Goal: Task Accomplishment & Management: Manage account settings

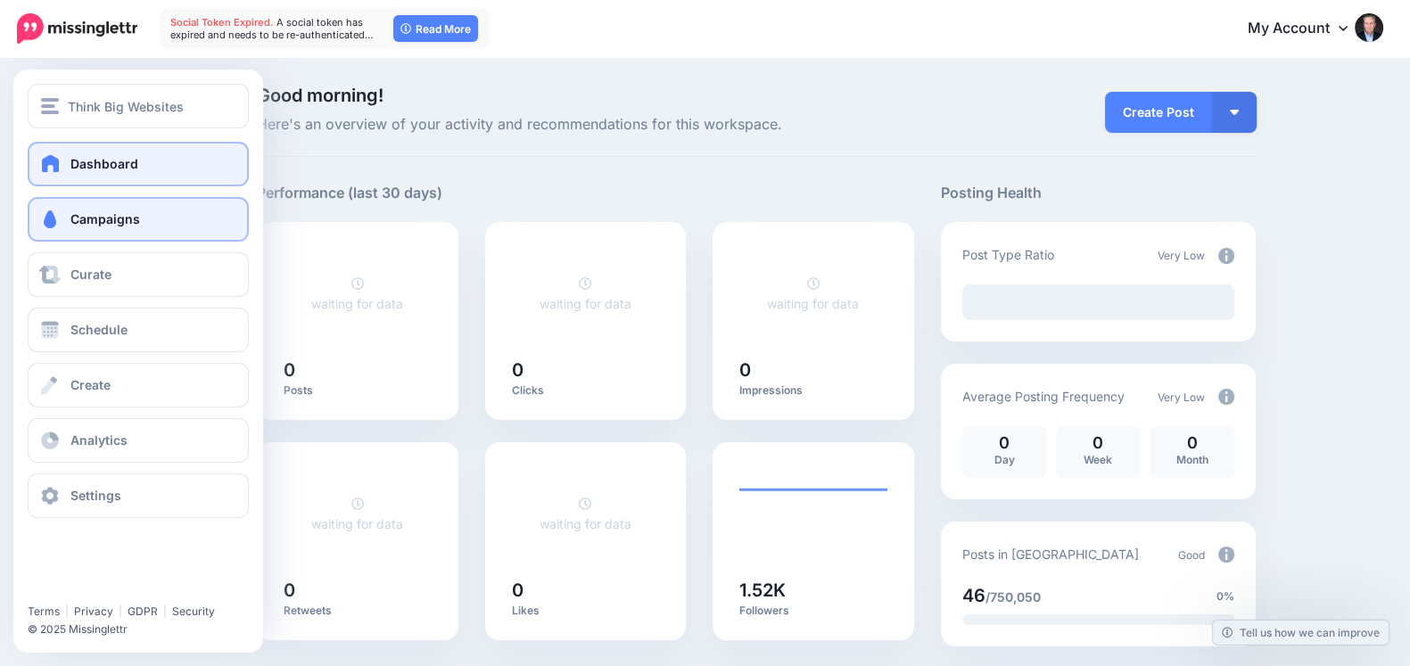
click at [73, 211] on span "Campaigns" at bounding box center [105, 218] width 70 height 15
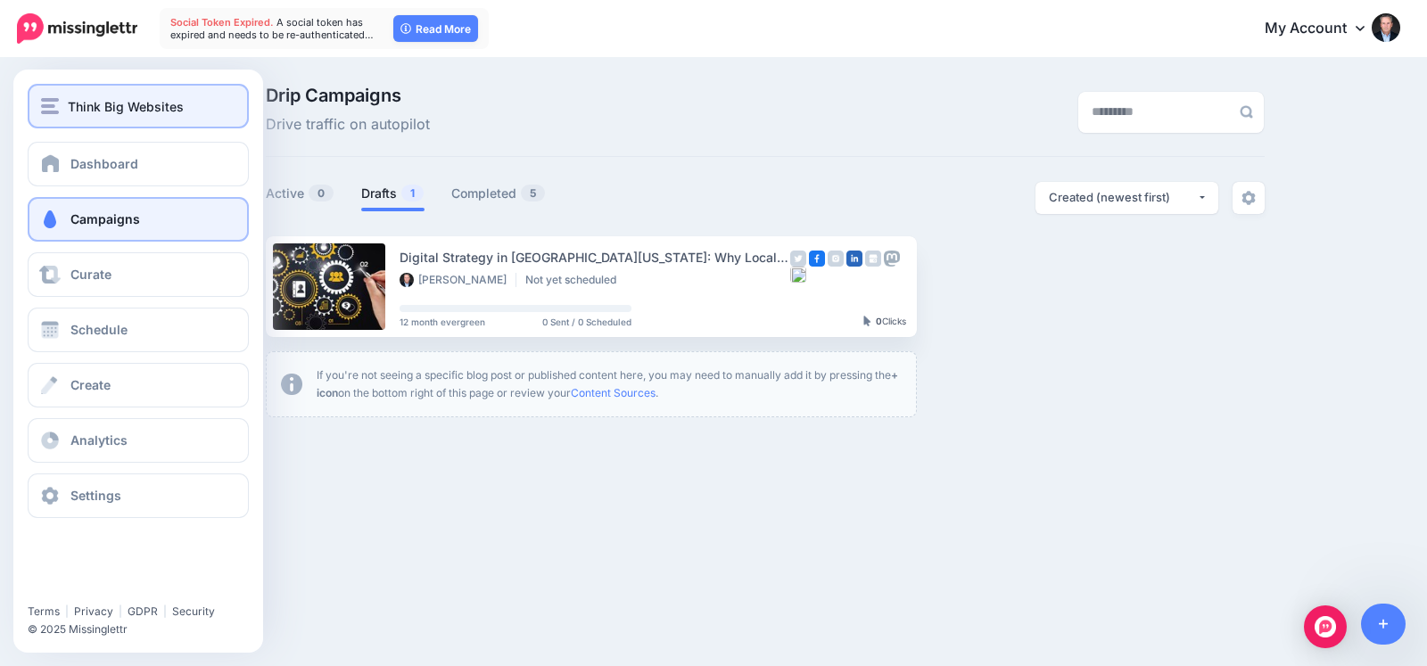
click at [62, 91] on button "Think Big Websites" at bounding box center [138, 106] width 221 height 45
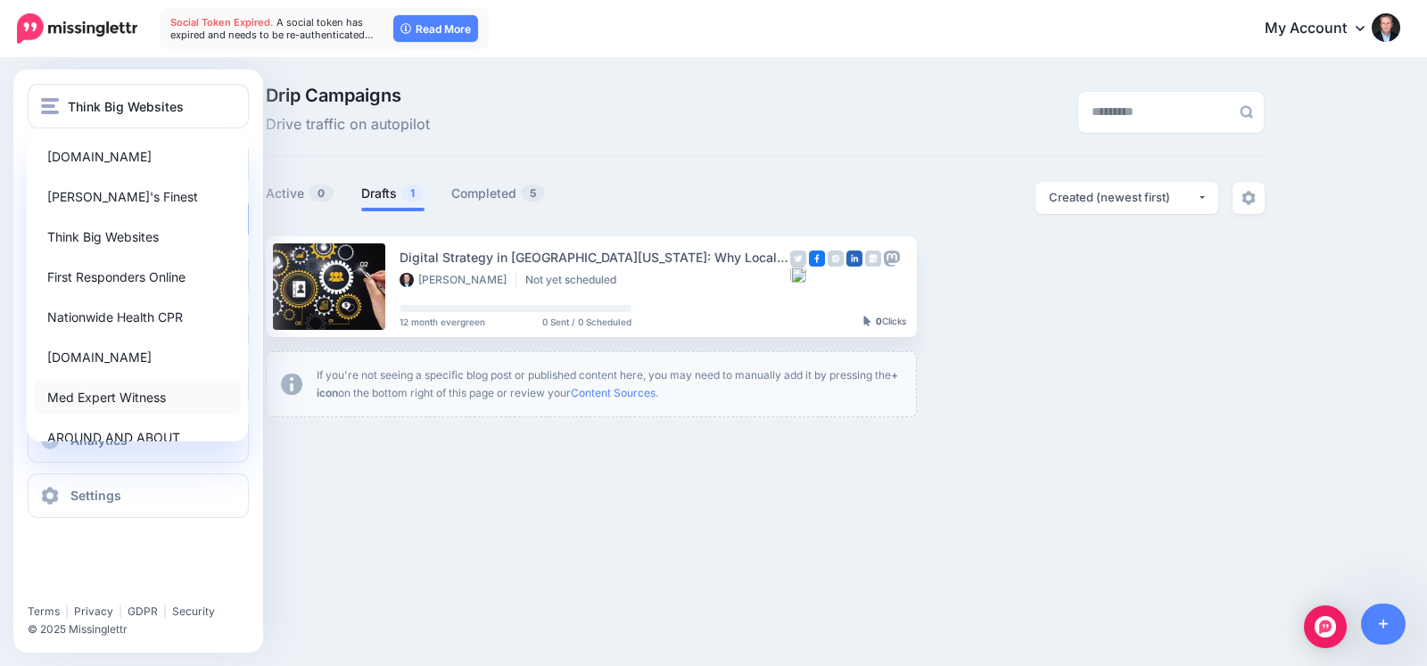
click at [90, 390] on link "Med Expert Witness" at bounding box center [137, 397] width 207 height 35
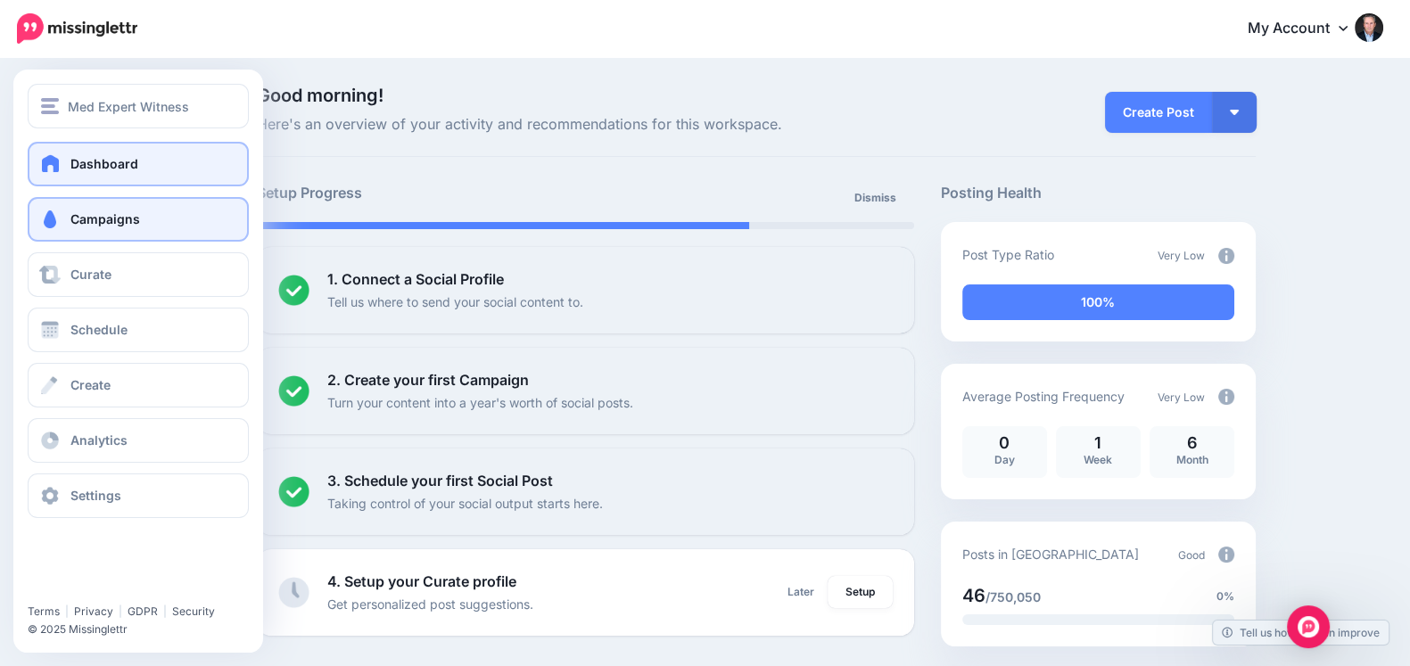
click at [64, 224] on link "Campaigns" at bounding box center [138, 219] width 221 height 45
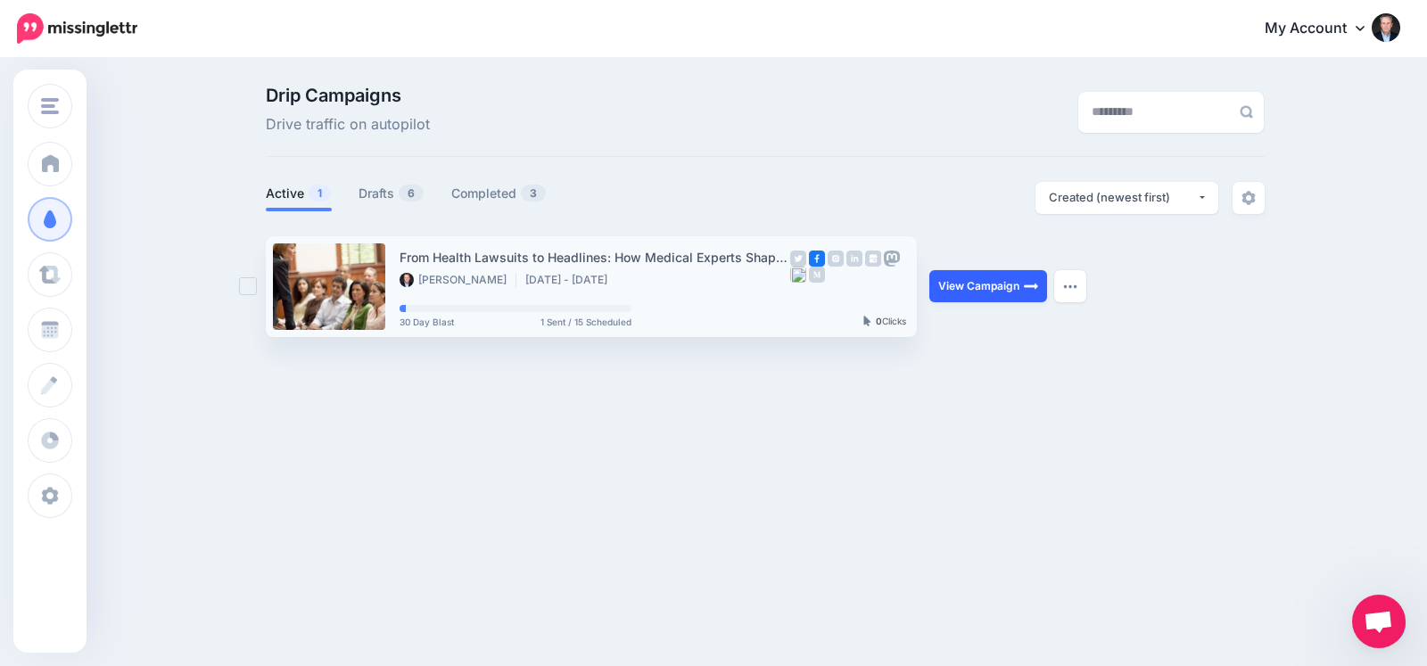
drag, startPoint x: 976, startPoint y: 303, endPoint x: 964, endPoint y: 295, distance: 14.1
click at [964, 295] on div "View Campaign Pause Campaign View Scheduled Content Reschedule Campaign Downloa…" at bounding box center [996, 286] width 134 height 101
click at [964, 295] on link "View Campaign" at bounding box center [988, 286] width 118 height 32
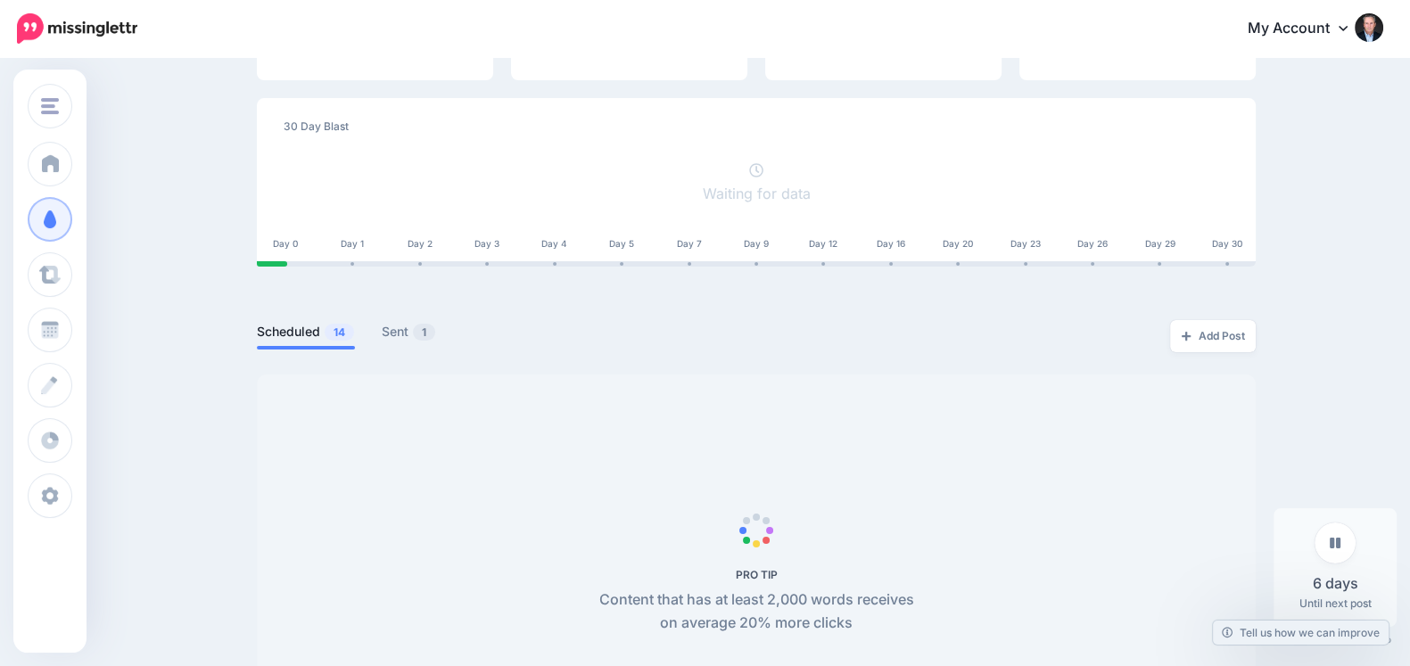
scroll to position [209, 0]
click at [398, 327] on link "Sent 1" at bounding box center [409, 328] width 54 height 21
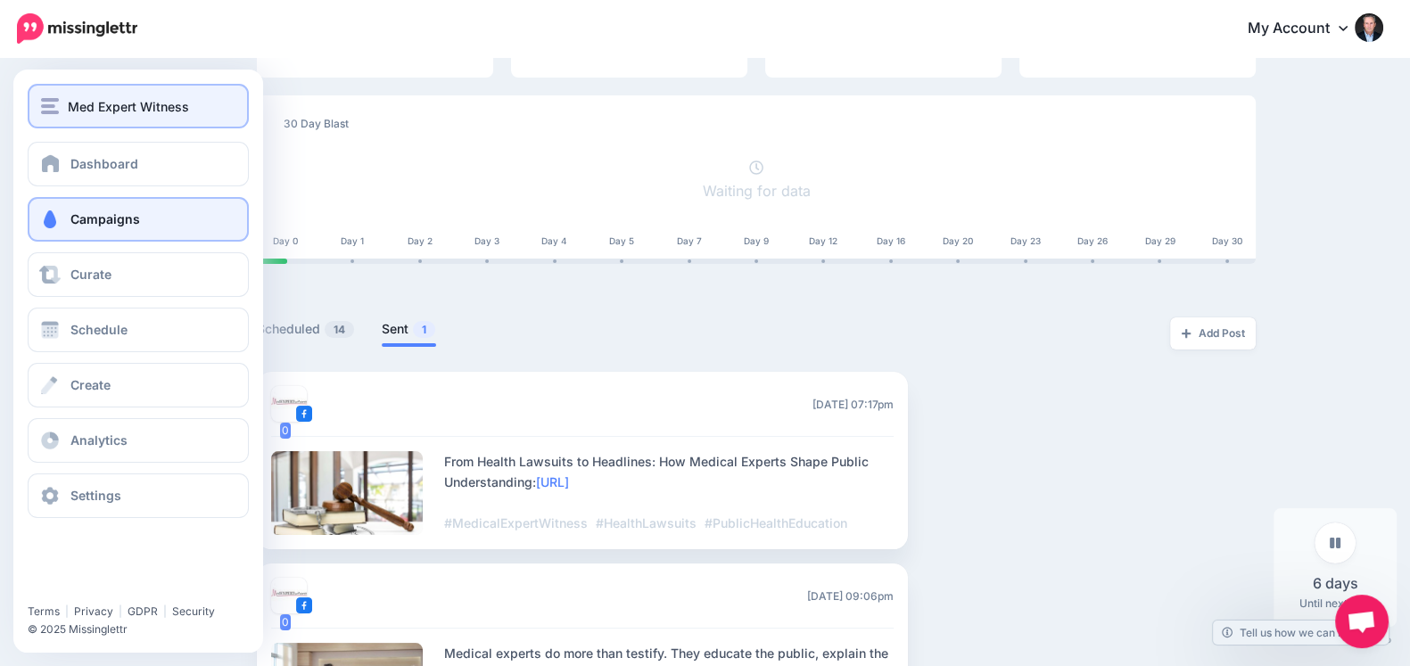
click at [92, 118] on button "Med Expert Witness" at bounding box center [138, 106] width 221 height 45
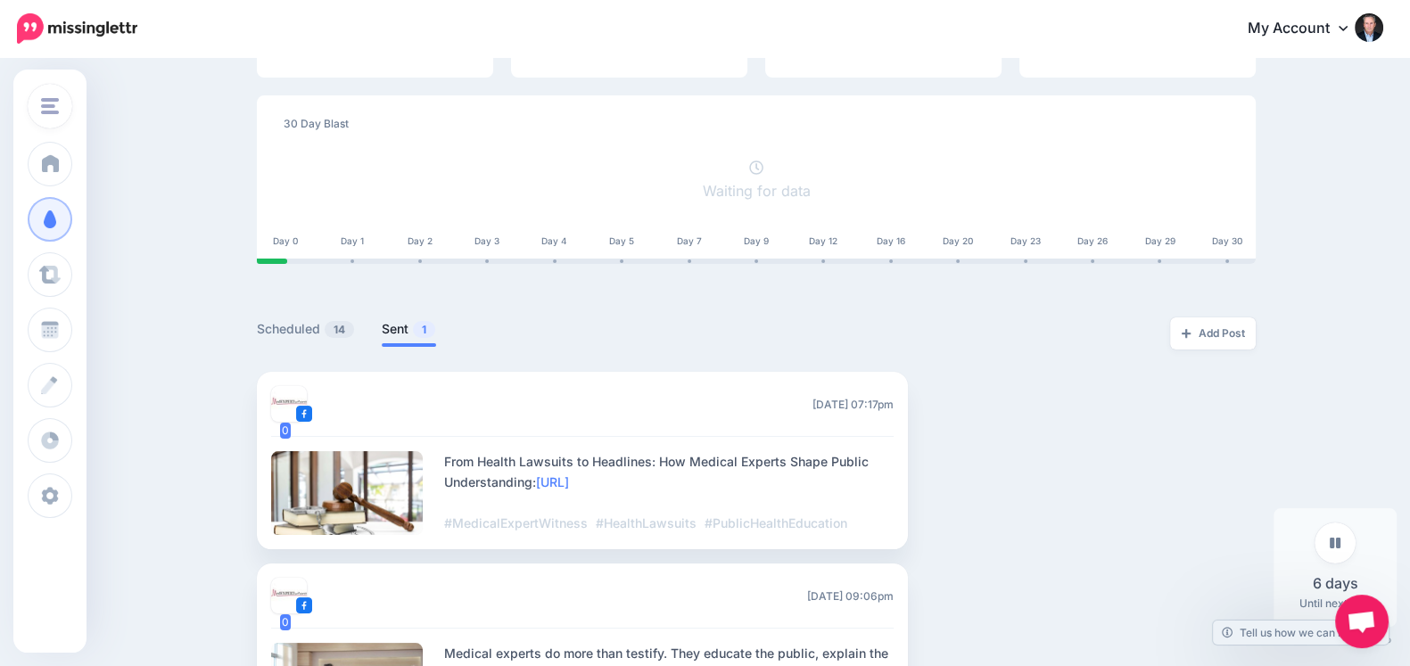
scroll to position [0, 0]
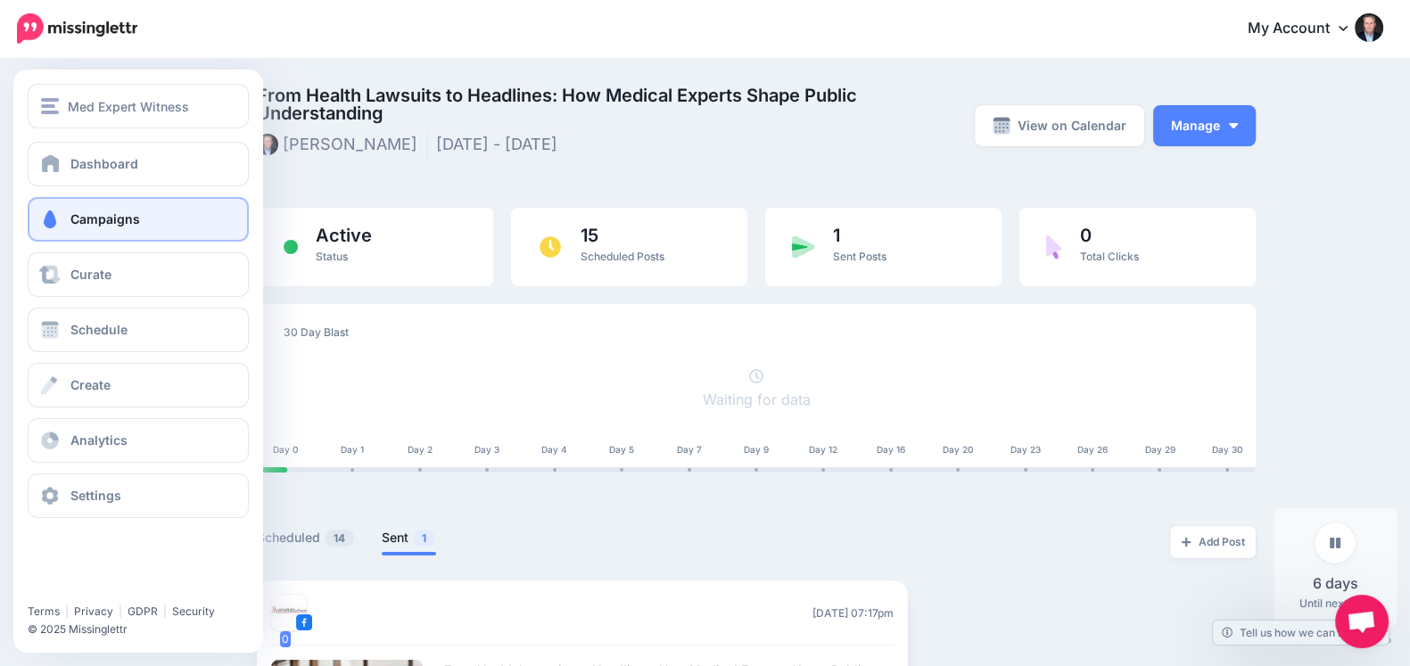
click at [39, 211] on span at bounding box center [49, 219] width 23 height 18
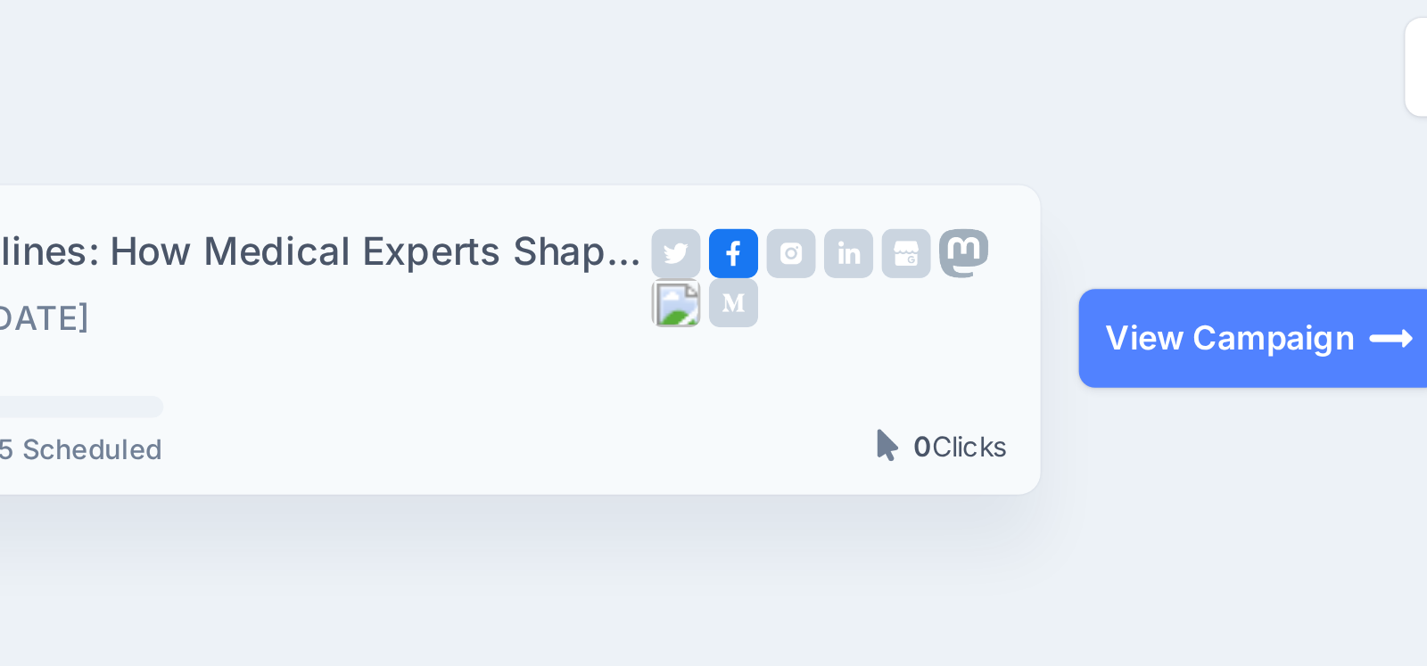
click at [832, 259] on img at bounding box center [836, 259] width 16 height 16
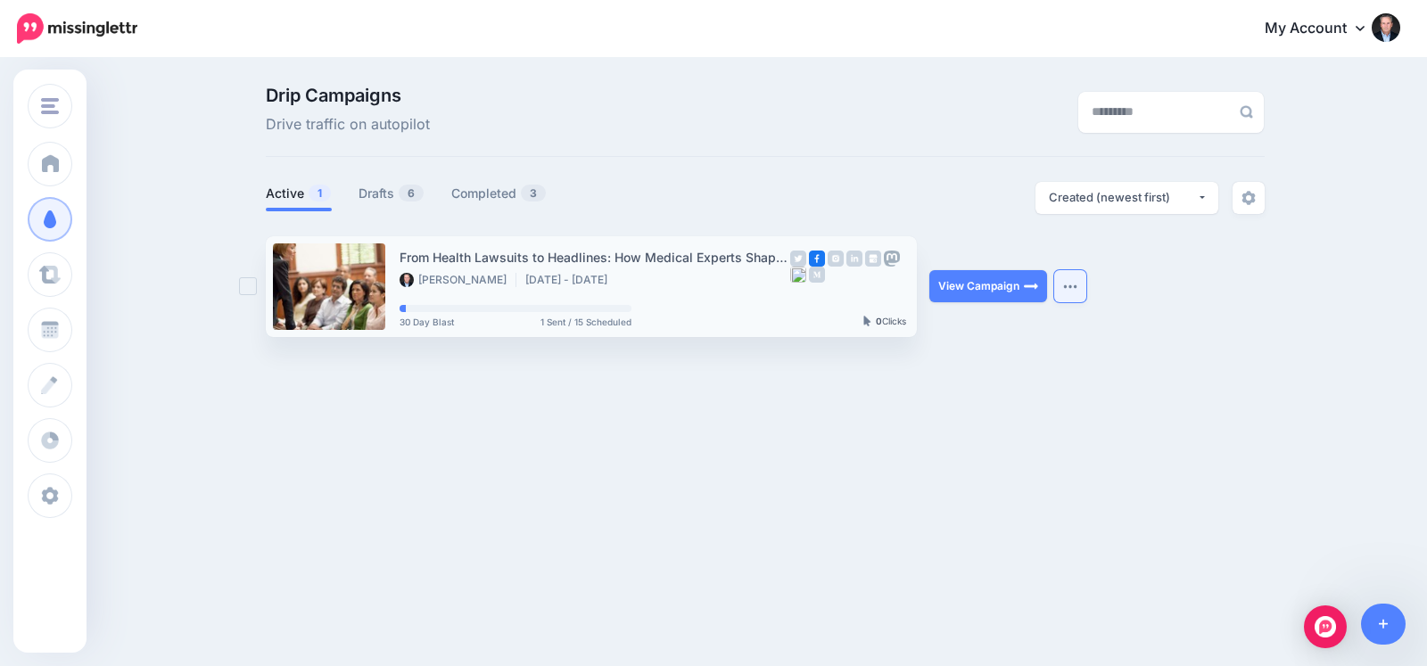
click at [1065, 289] on button "button" at bounding box center [1070, 286] width 32 height 32
click at [831, 200] on div "**********" at bounding box center [1014, 198] width 499 height 32
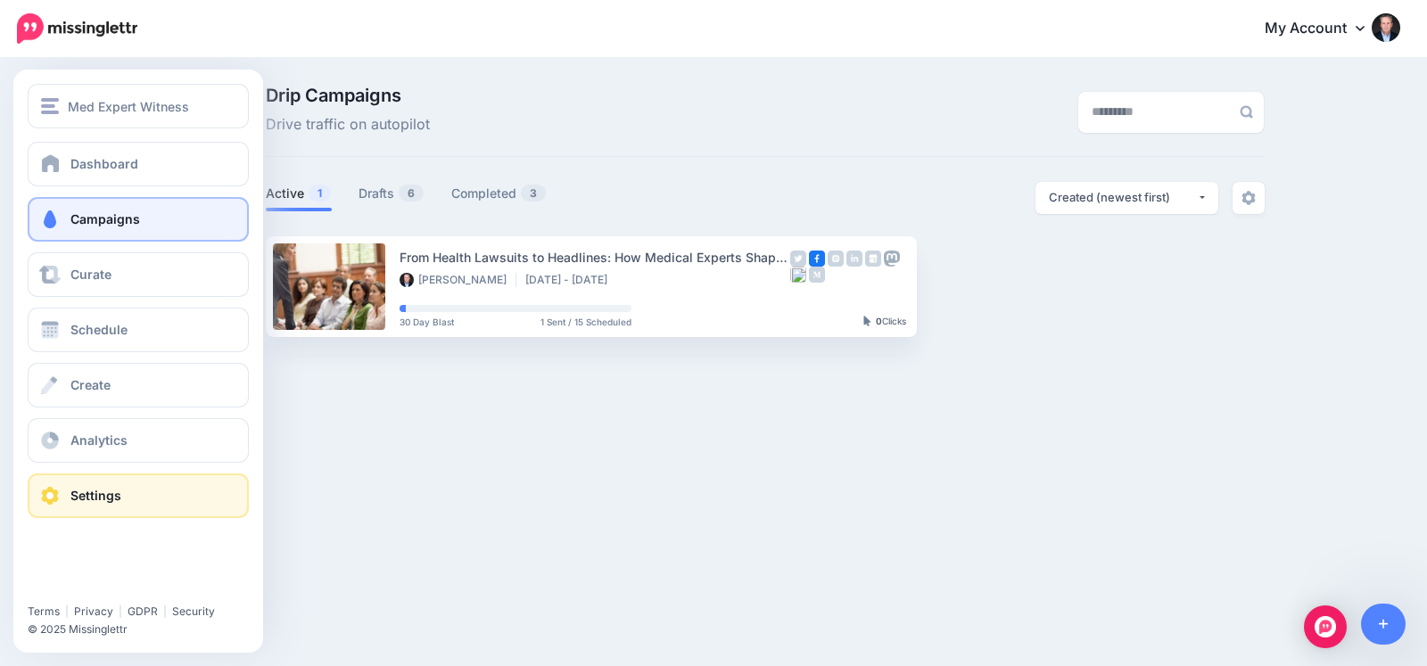
click at [90, 490] on span "Settings" at bounding box center [95, 495] width 51 height 15
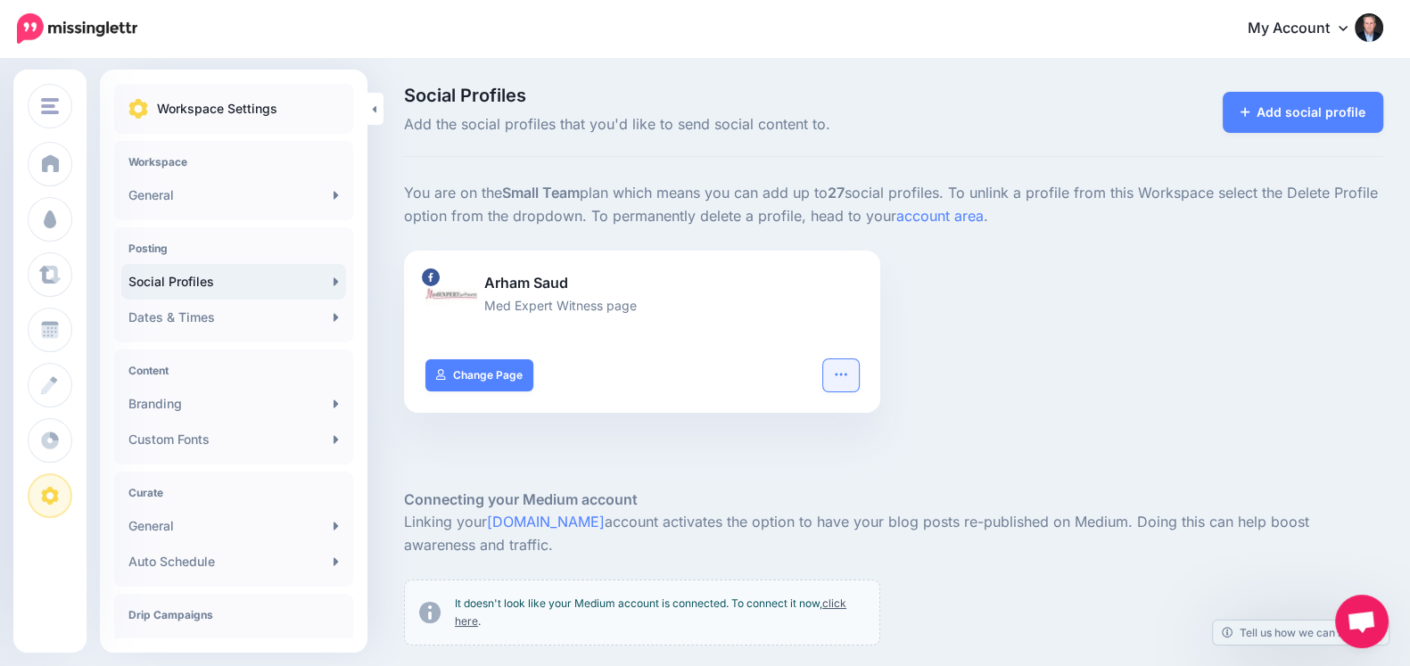
click at [847, 382] on button "button" at bounding box center [841, 375] width 36 height 32
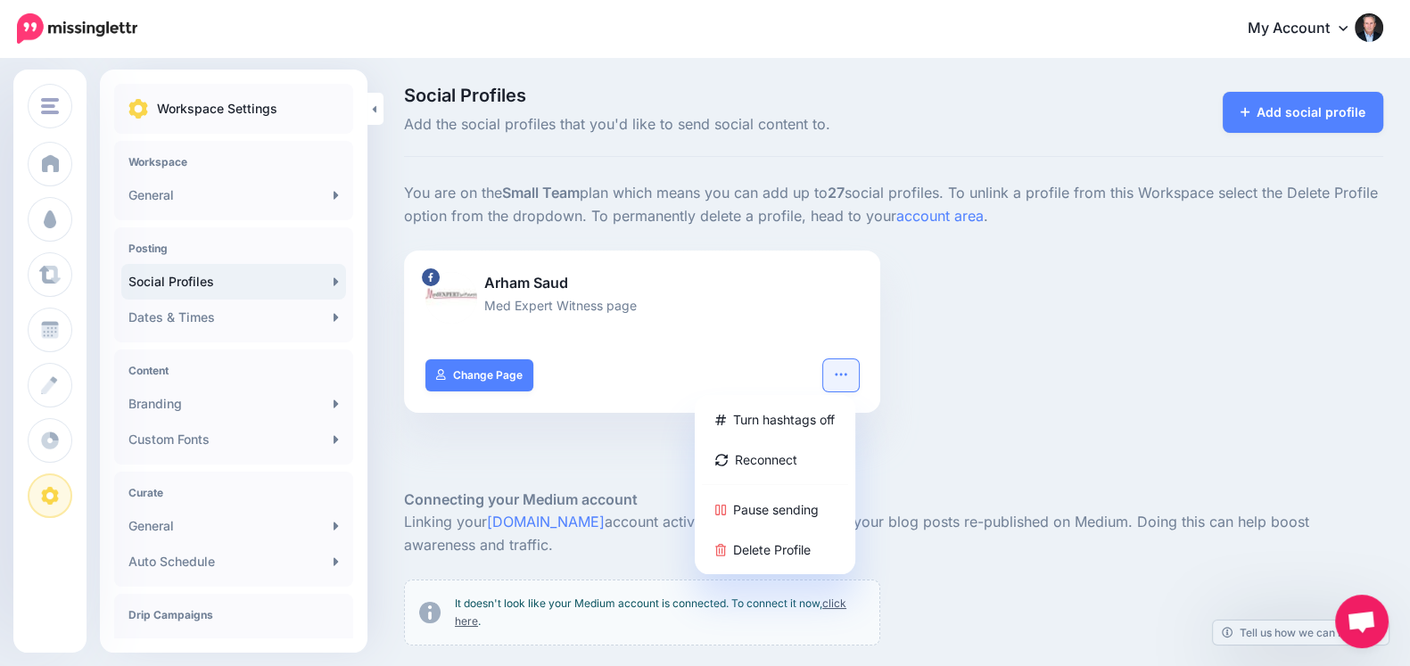
click at [1017, 338] on div "Arham Saud Med Expert Witness page Turn hashtags off Reconnect Pause sending De…" at bounding box center [894, 343] width 1006 height 185
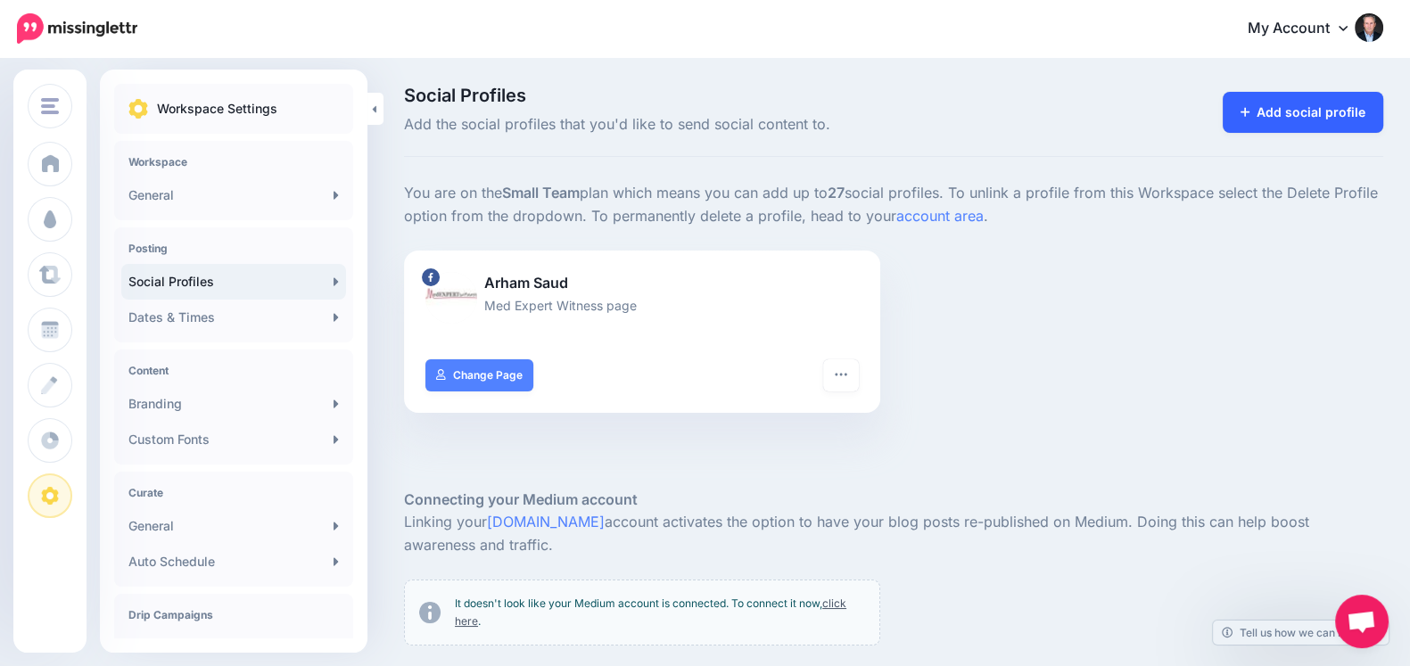
click at [1302, 115] on link "Add social profile" at bounding box center [1303, 112] width 161 height 41
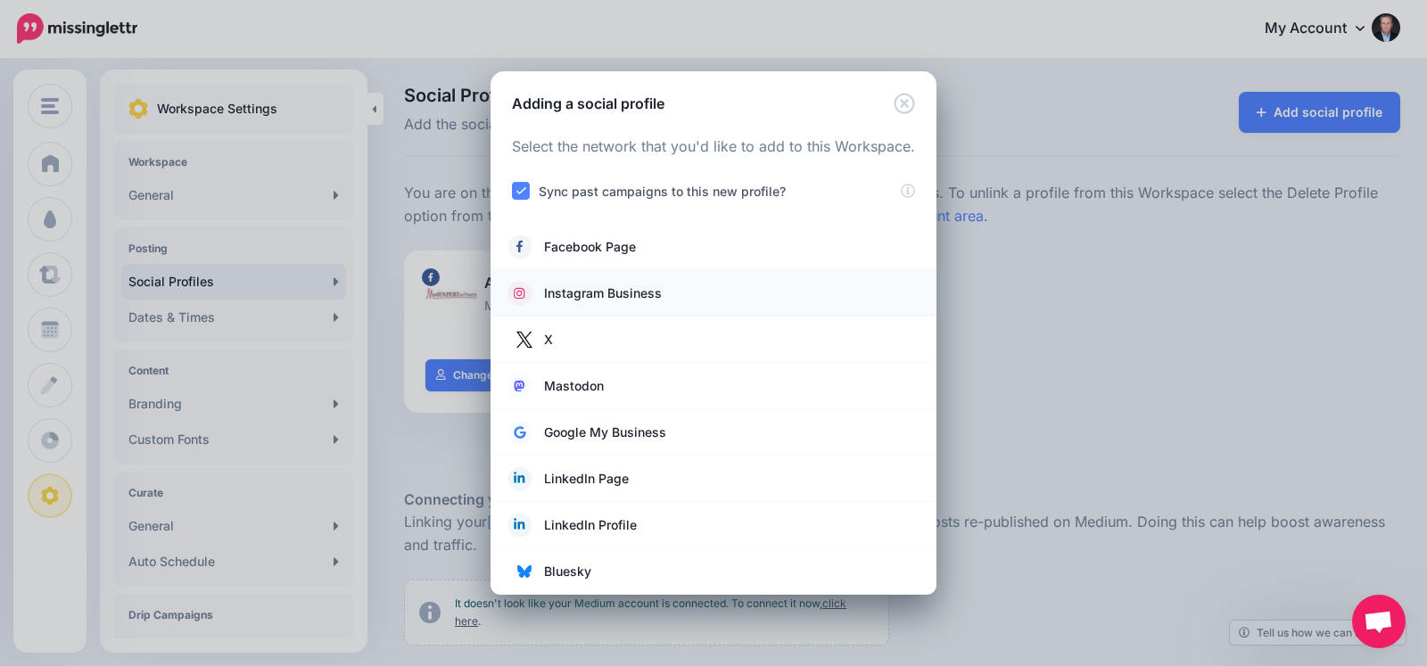
click at [624, 287] on span "Instagram Business" at bounding box center [603, 293] width 118 height 21
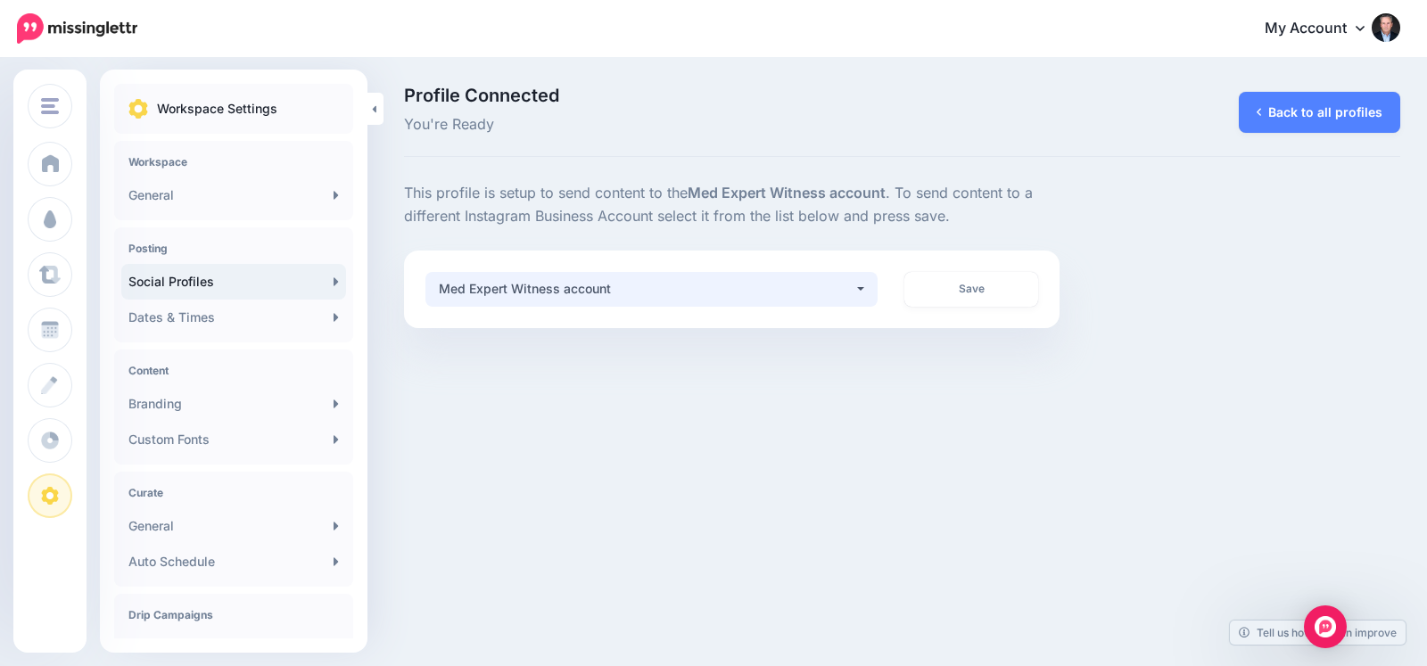
click at [842, 282] on div "Med Expert Witness account" at bounding box center [647, 288] width 416 height 21
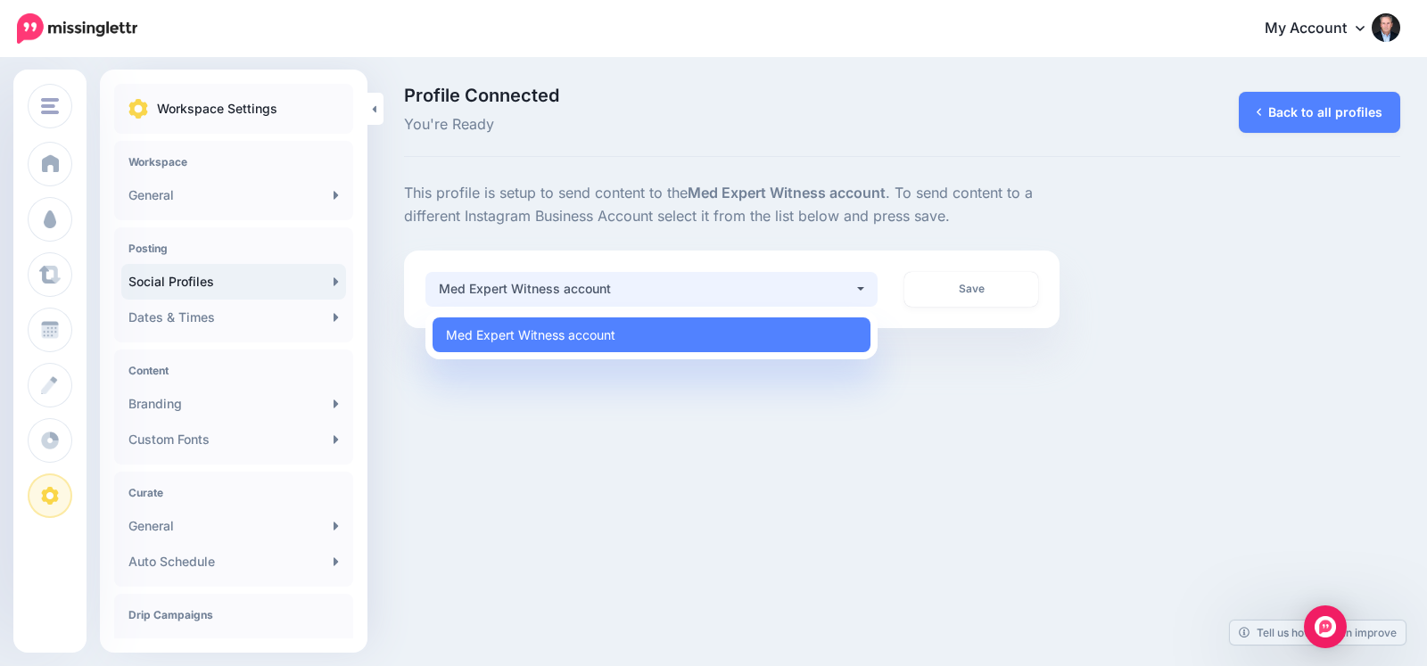
click at [842, 282] on div "Med Expert Witness account" at bounding box center [647, 288] width 416 height 21
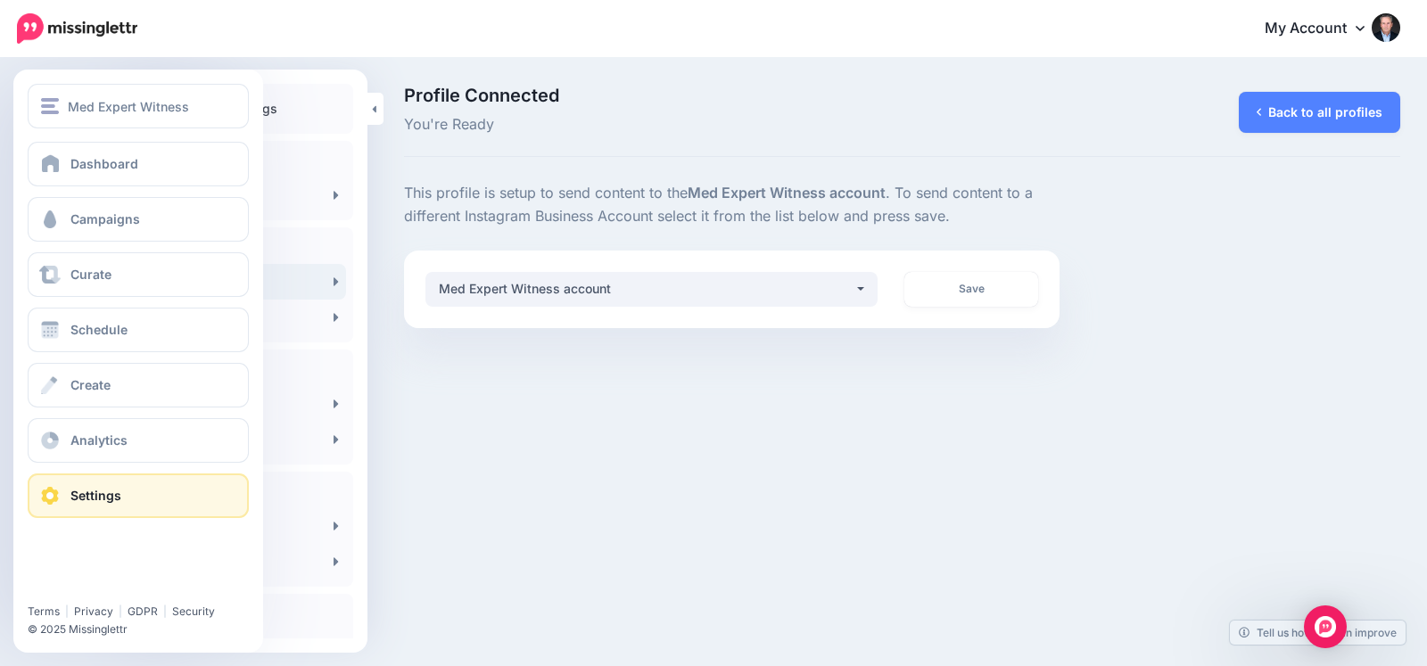
drag, startPoint x: 101, startPoint y: 518, endPoint x: 134, endPoint y: 478, distance: 52.0
click at [134, 478] on div "Med Expert Witness [DOMAIN_NAME] [PERSON_NAME]'s Finest Think Big Websites Firs…" at bounding box center [138, 361] width 250 height 583
click at [134, 478] on link "Settings" at bounding box center [138, 496] width 221 height 45
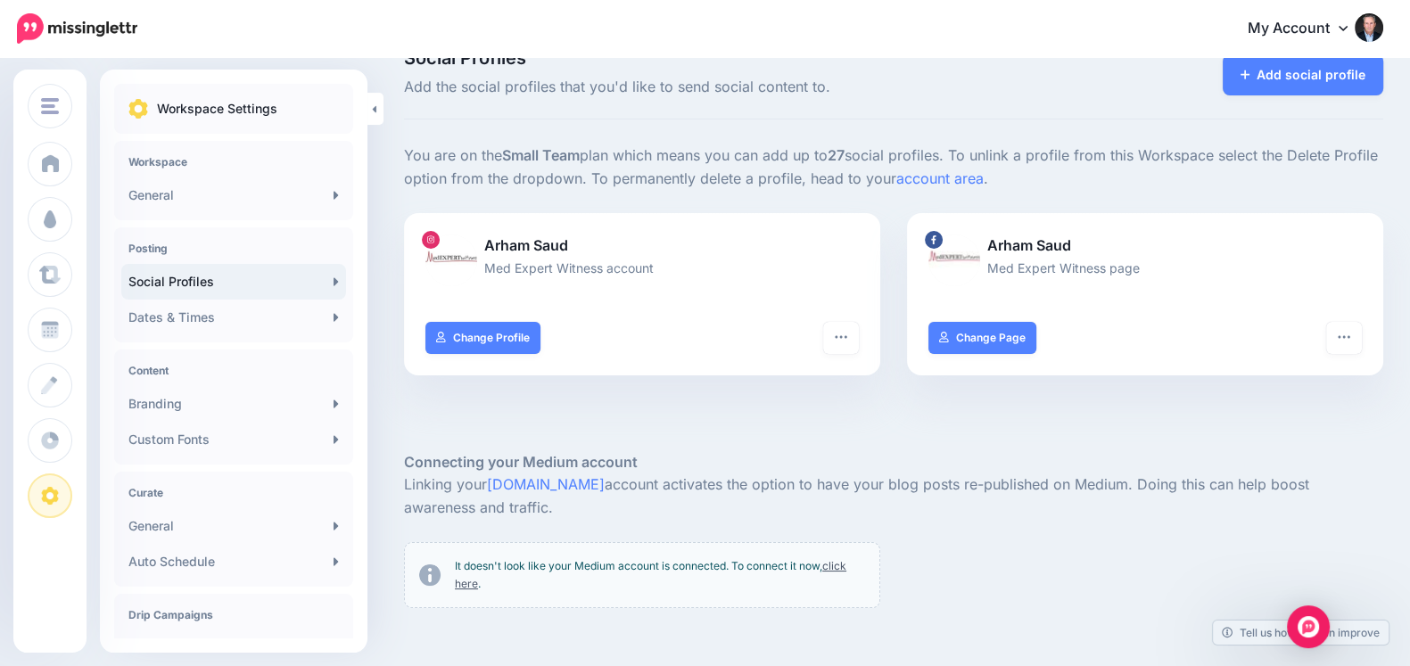
scroll to position [14, 0]
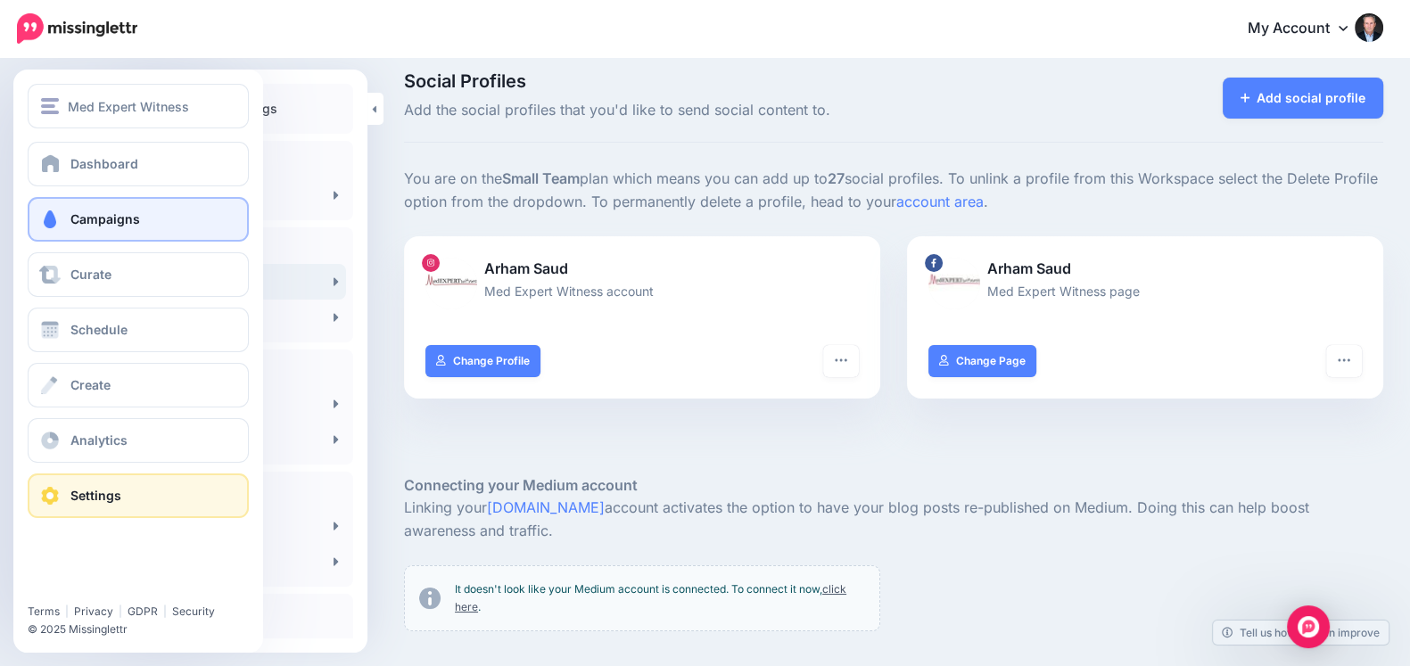
click at [46, 210] on span at bounding box center [49, 219] width 23 height 18
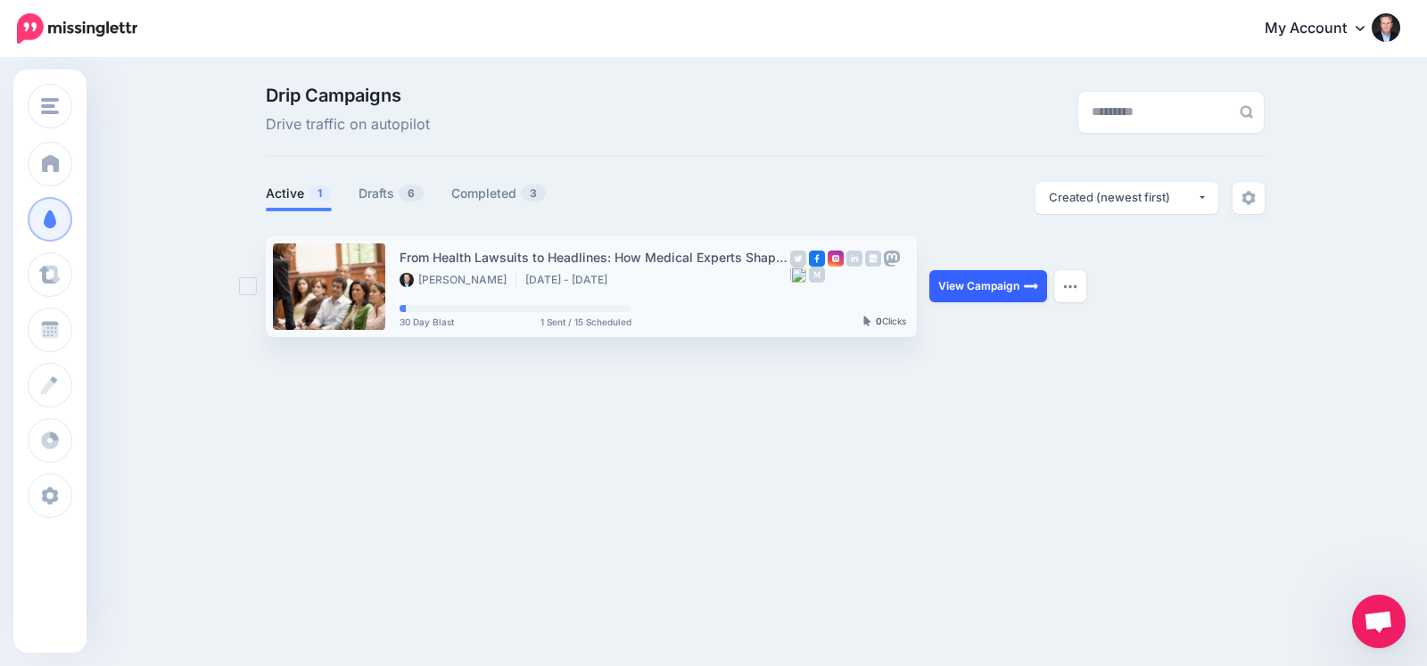
click at [993, 295] on link "View Campaign" at bounding box center [988, 286] width 118 height 32
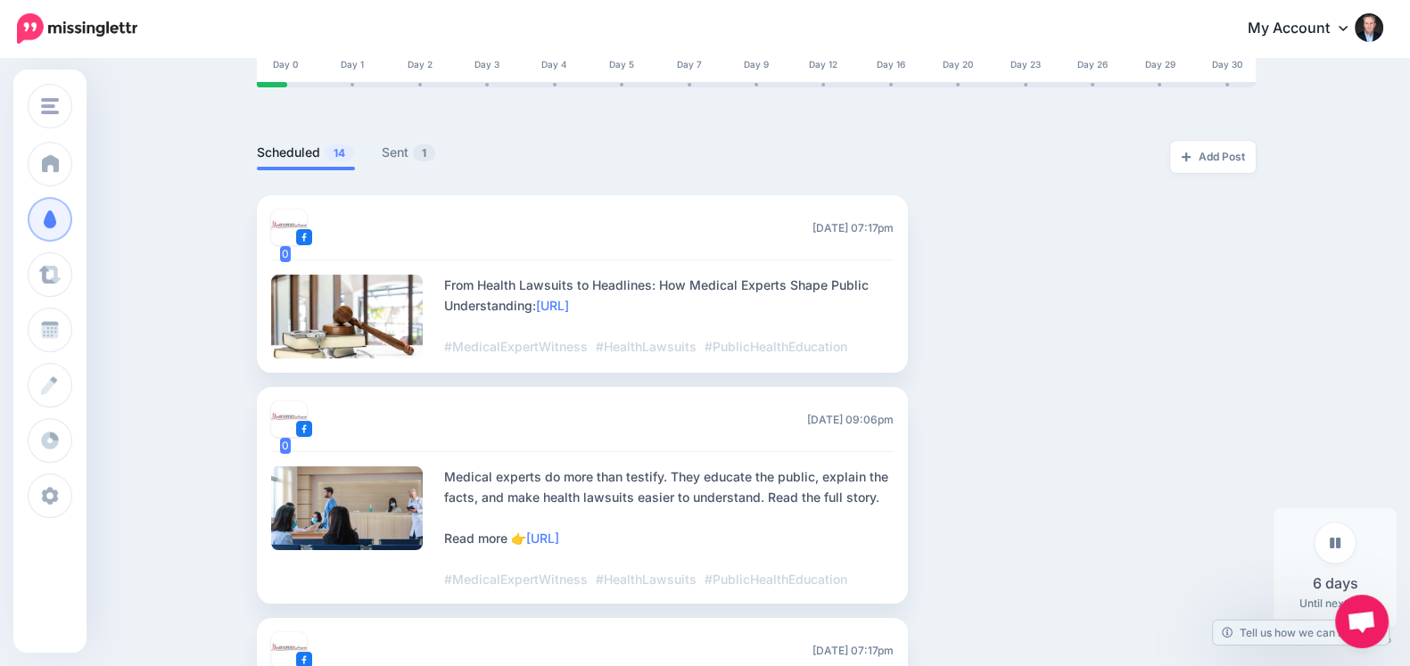
scroll to position [384, 0]
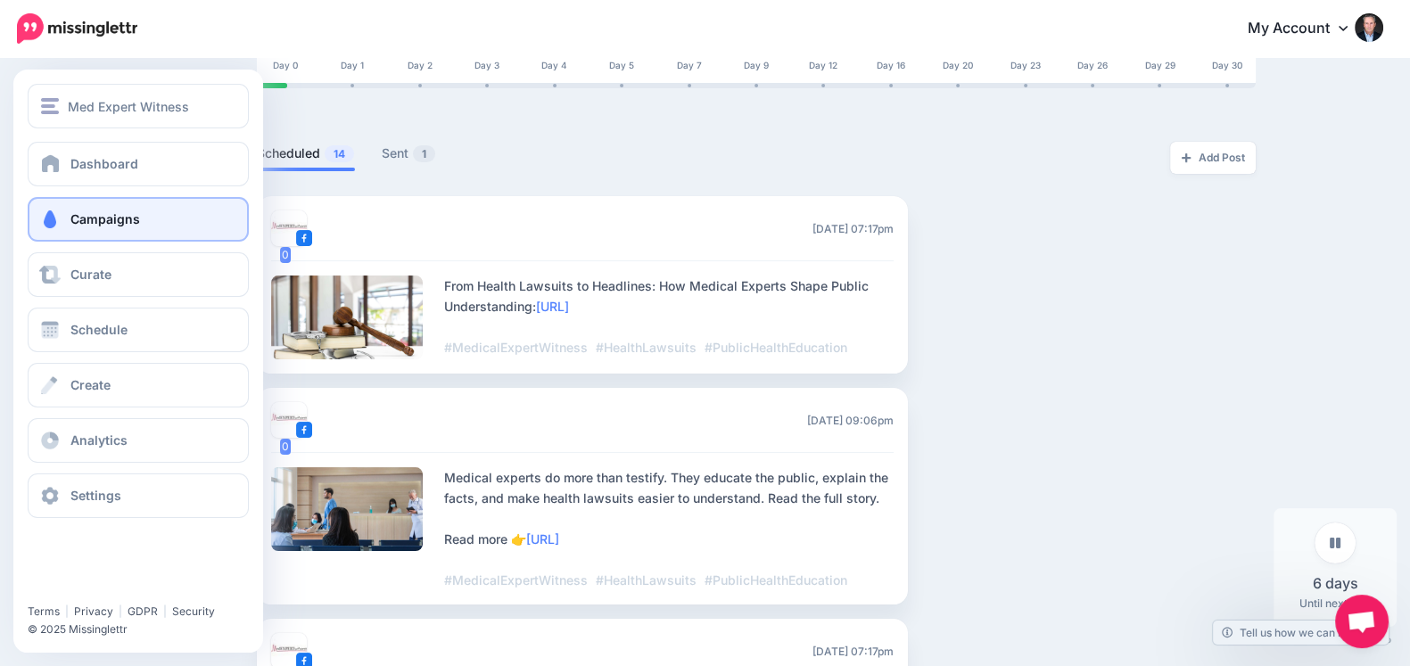
click at [104, 240] on link "Campaigns" at bounding box center [138, 219] width 221 height 45
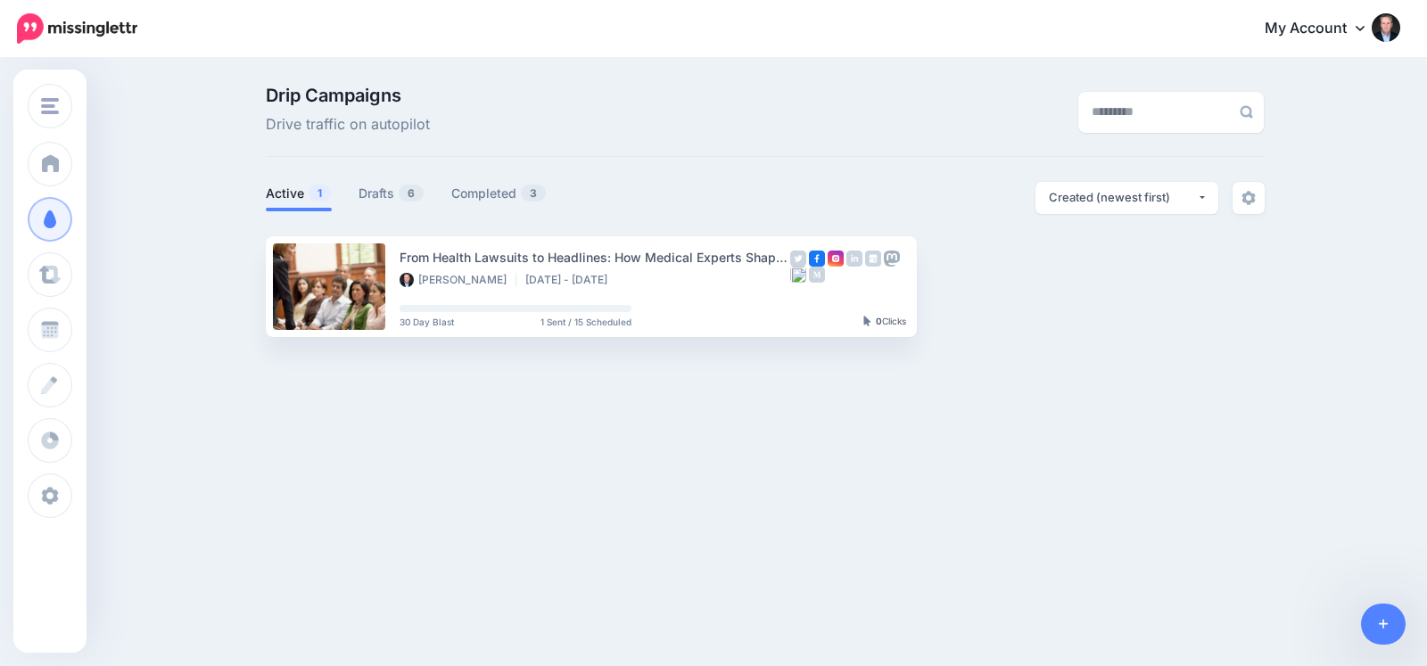
click at [1085, 280] on ul "From Health Lawsuits to Headlines: How Medical Experts Shape Public Understandi…" at bounding box center [765, 286] width 999 height 101
click at [1079, 283] on button "button" at bounding box center [1070, 286] width 32 height 32
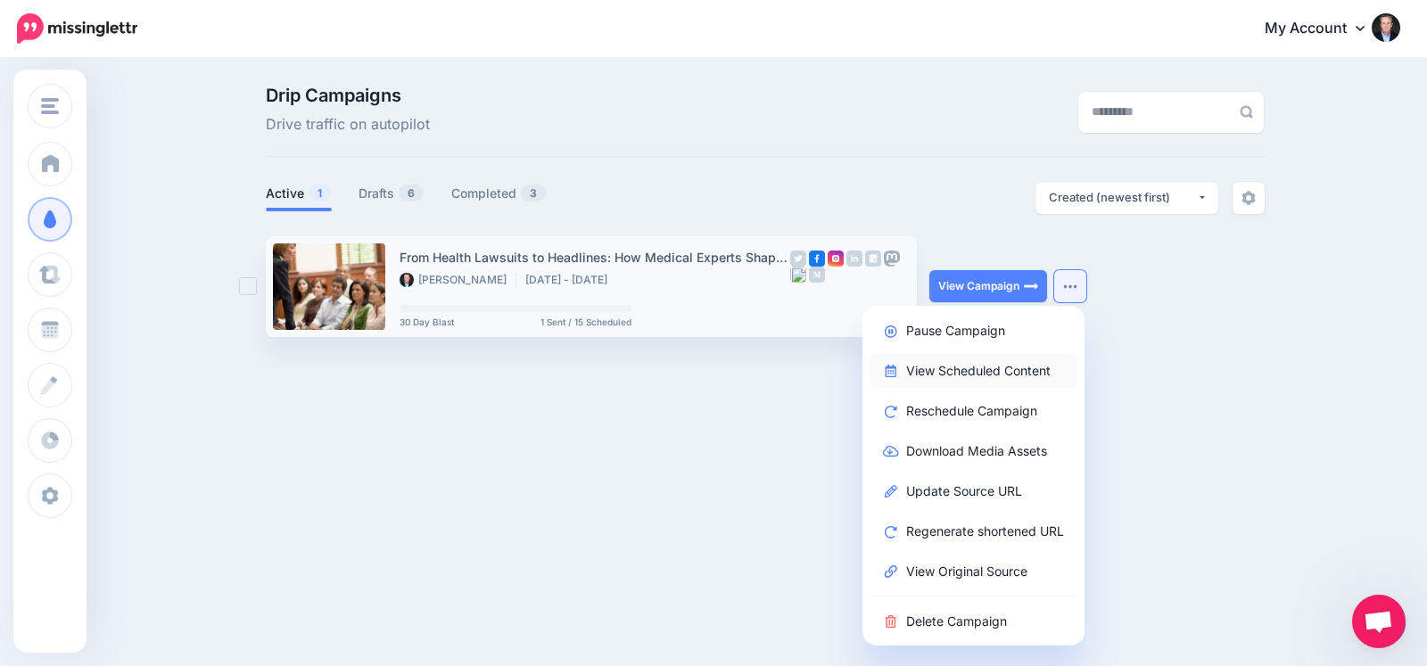
click at [953, 371] on link "View Scheduled Content" at bounding box center [973, 370] width 208 height 35
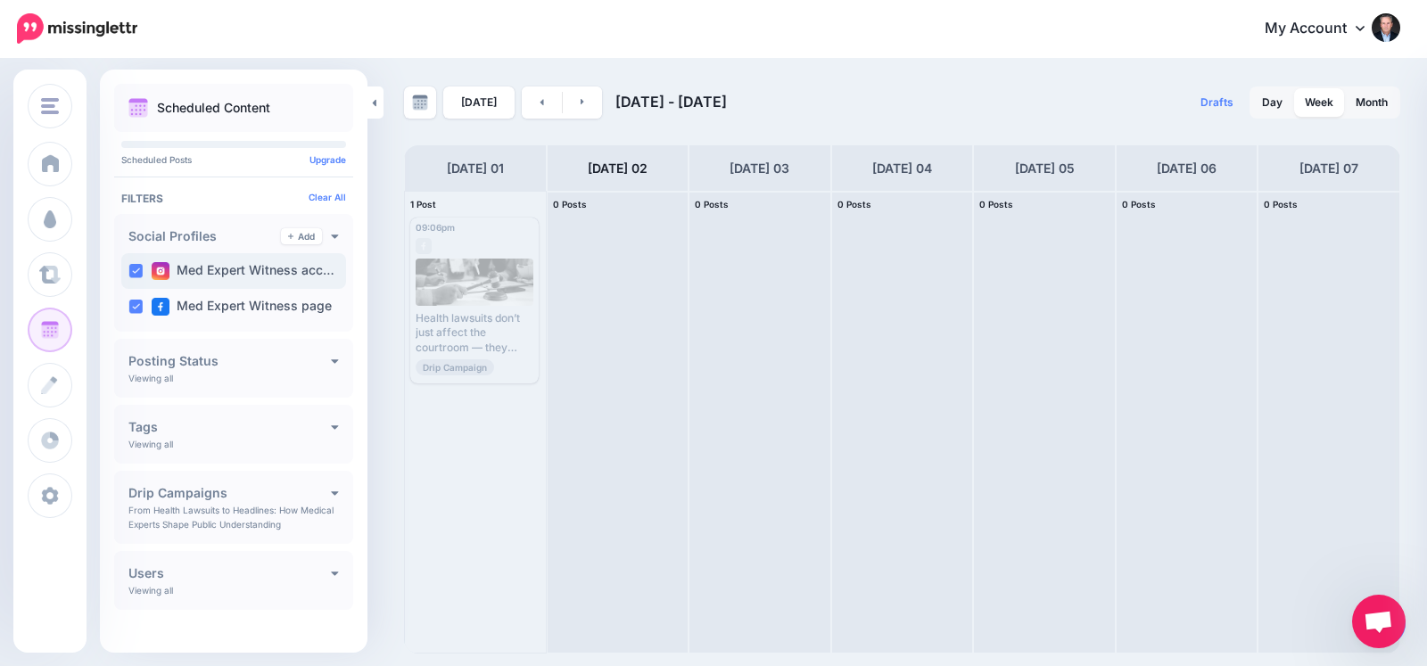
drag, startPoint x: 278, startPoint y: 276, endPoint x: 255, endPoint y: 267, distance: 24.8
click at [255, 267] on label "Med Expert Witness acc…" at bounding box center [243, 271] width 183 height 18
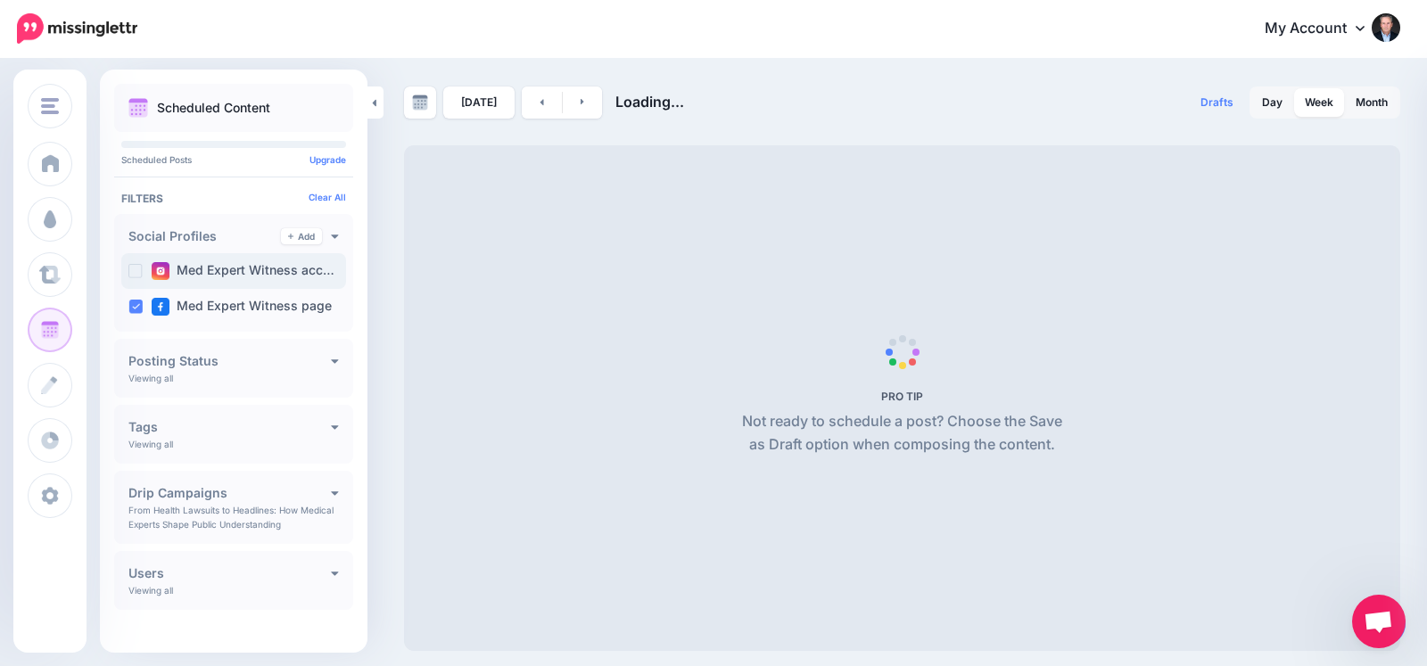
click at [255, 267] on label "Med Expert Witness acc…" at bounding box center [243, 271] width 183 height 18
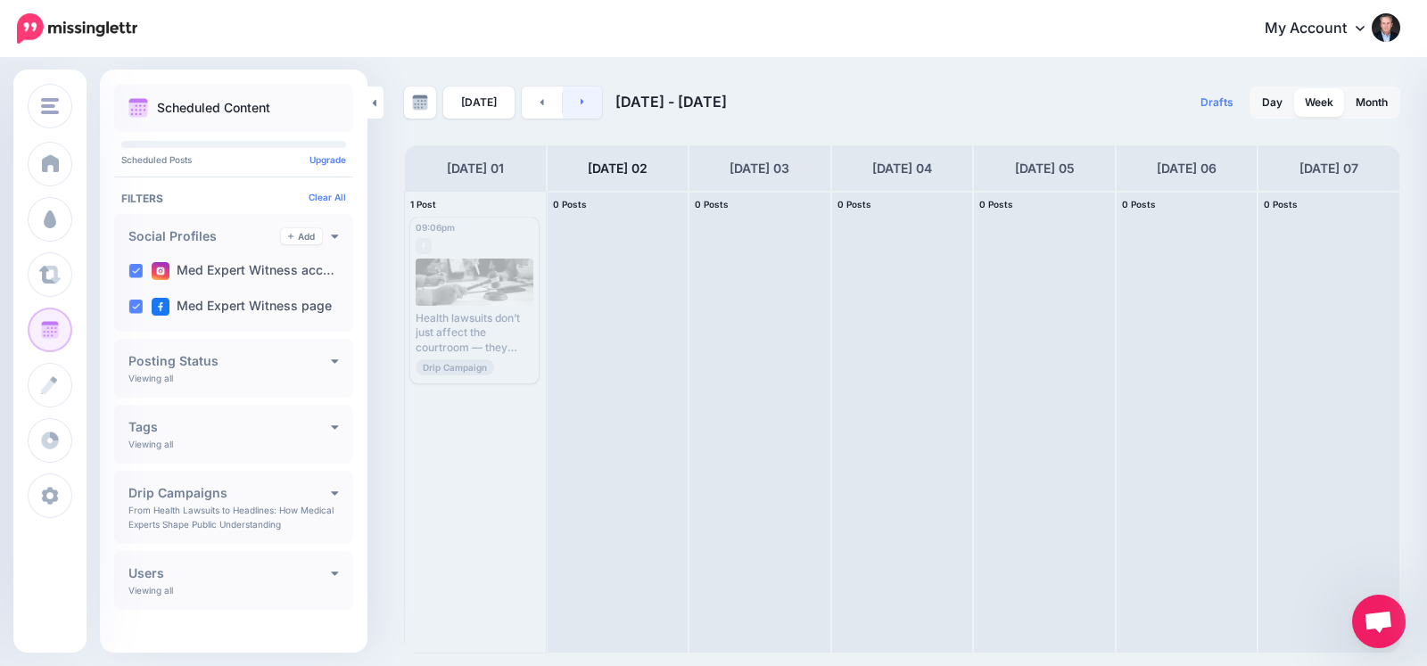
click at [582, 96] on link at bounding box center [583, 102] width 40 height 32
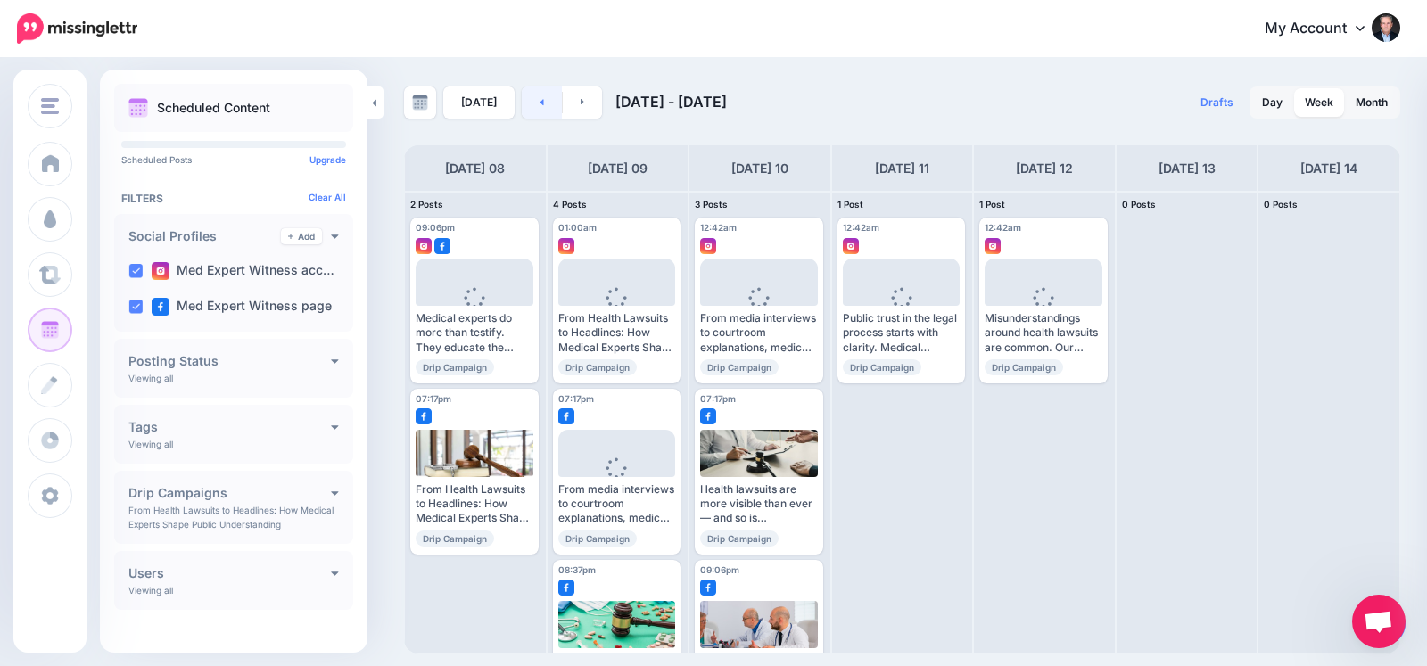
click at [531, 104] on link at bounding box center [542, 102] width 40 height 32
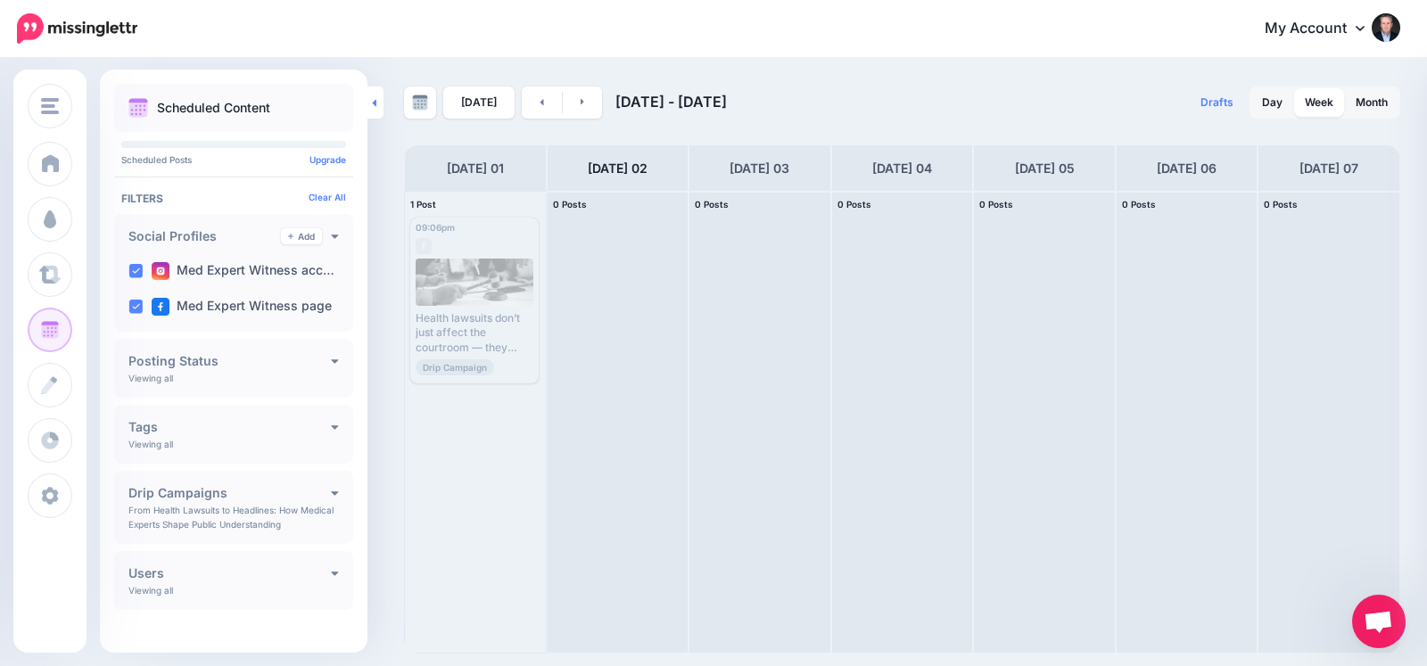
click at [383, 114] on link at bounding box center [375, 102] width 16 height 32
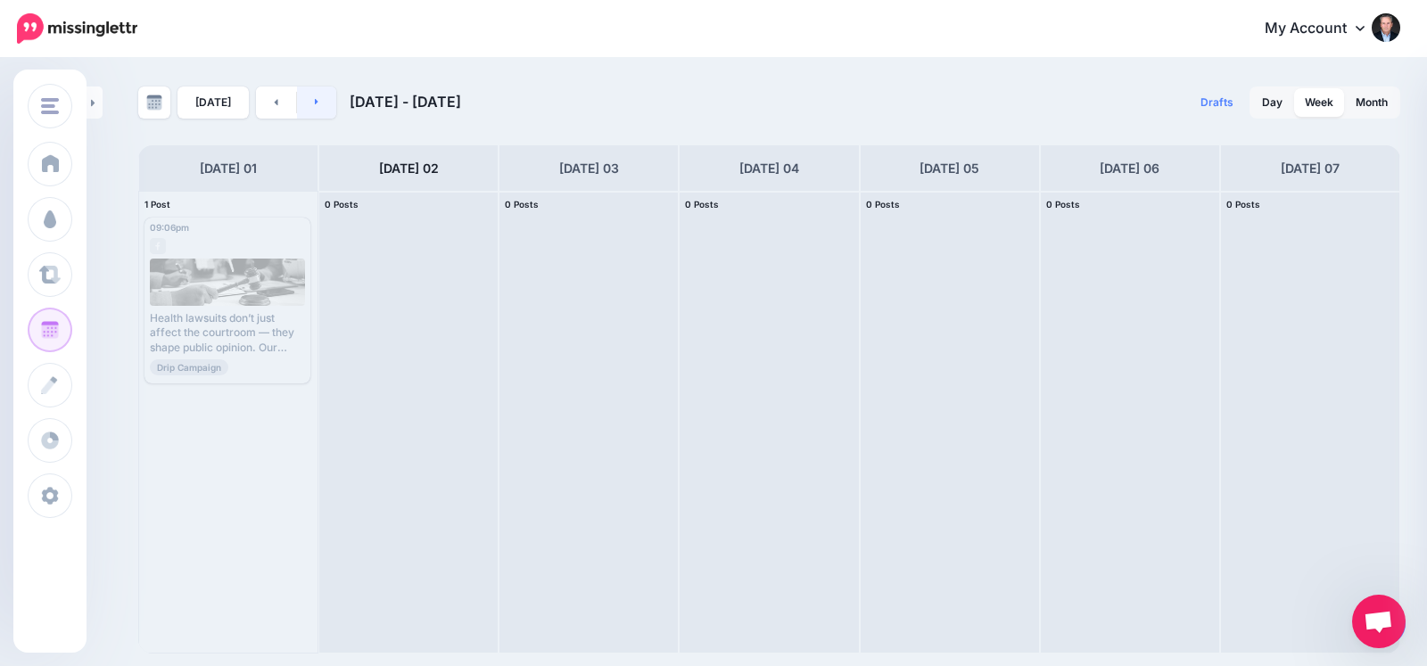
click at [299, 102] on link at bounding box center [317, 102] width 40 height 32
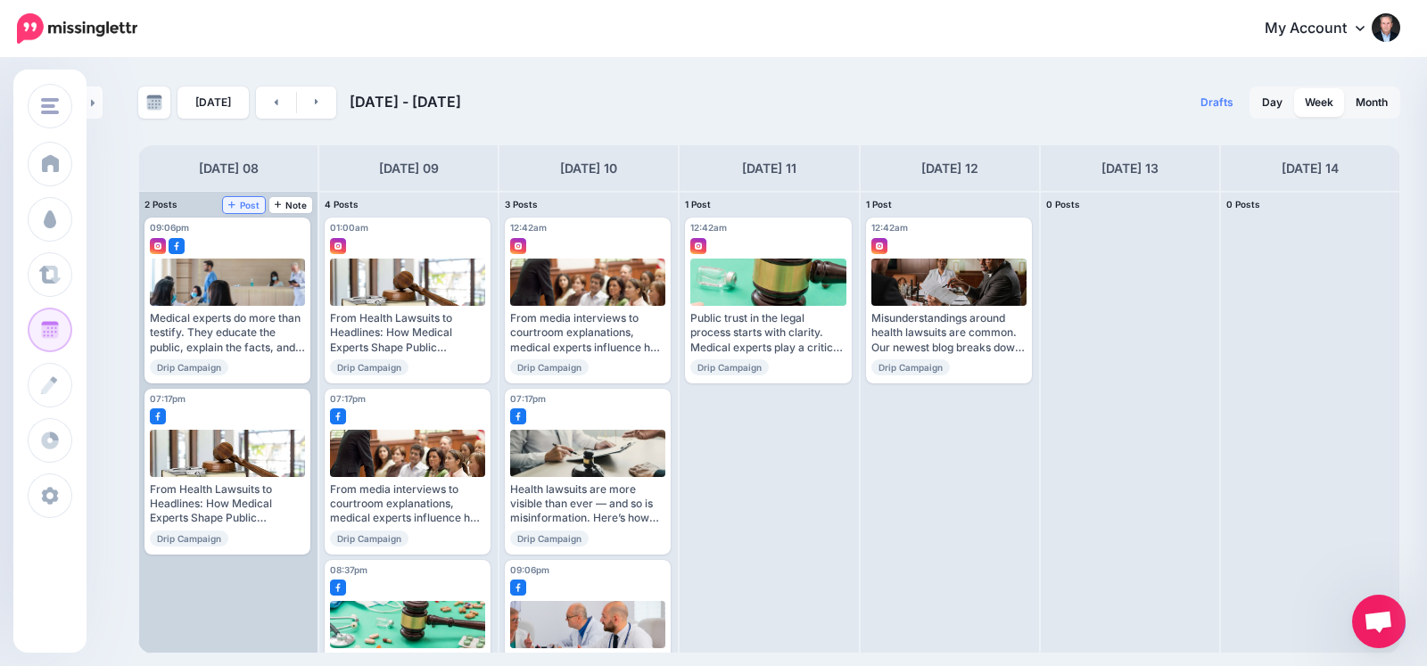
click at [253, 201] on span "Post" at bounding box center [243, 205] width 31 height 9
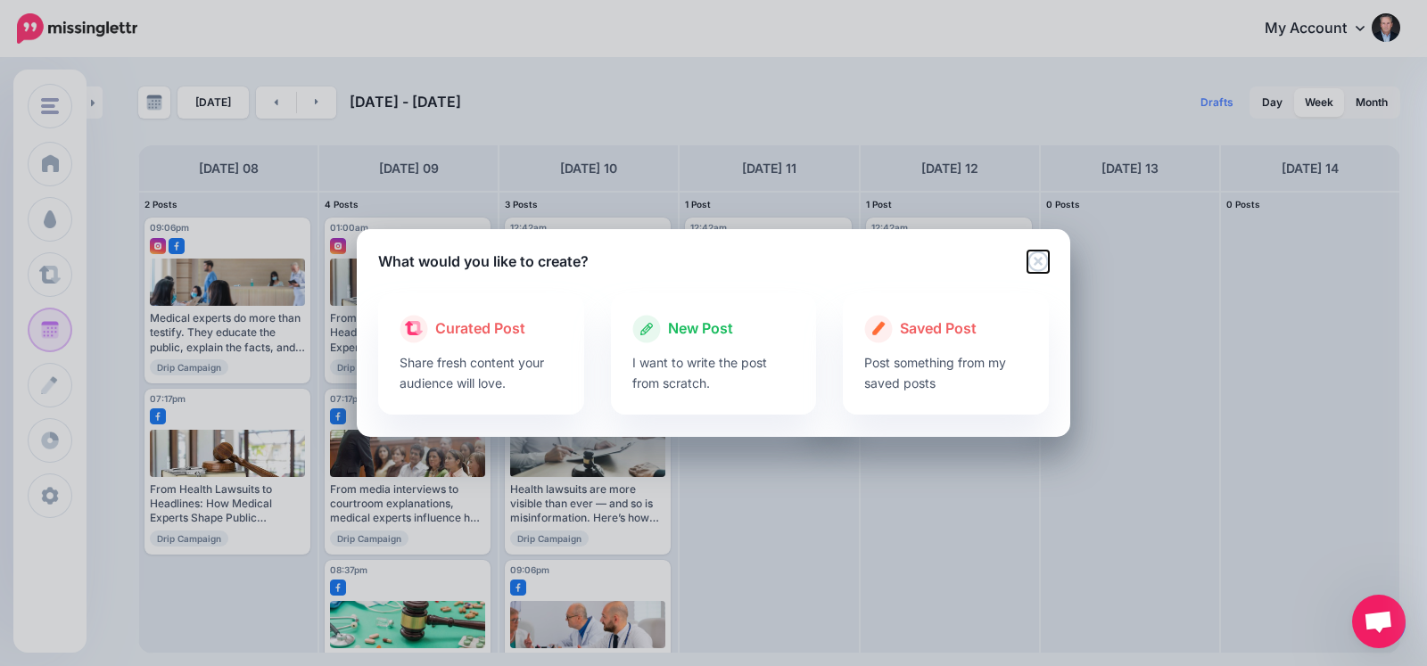
click at [1039, 264] on icon "Close" at bounding box center [1037, 261] width 21 height 21
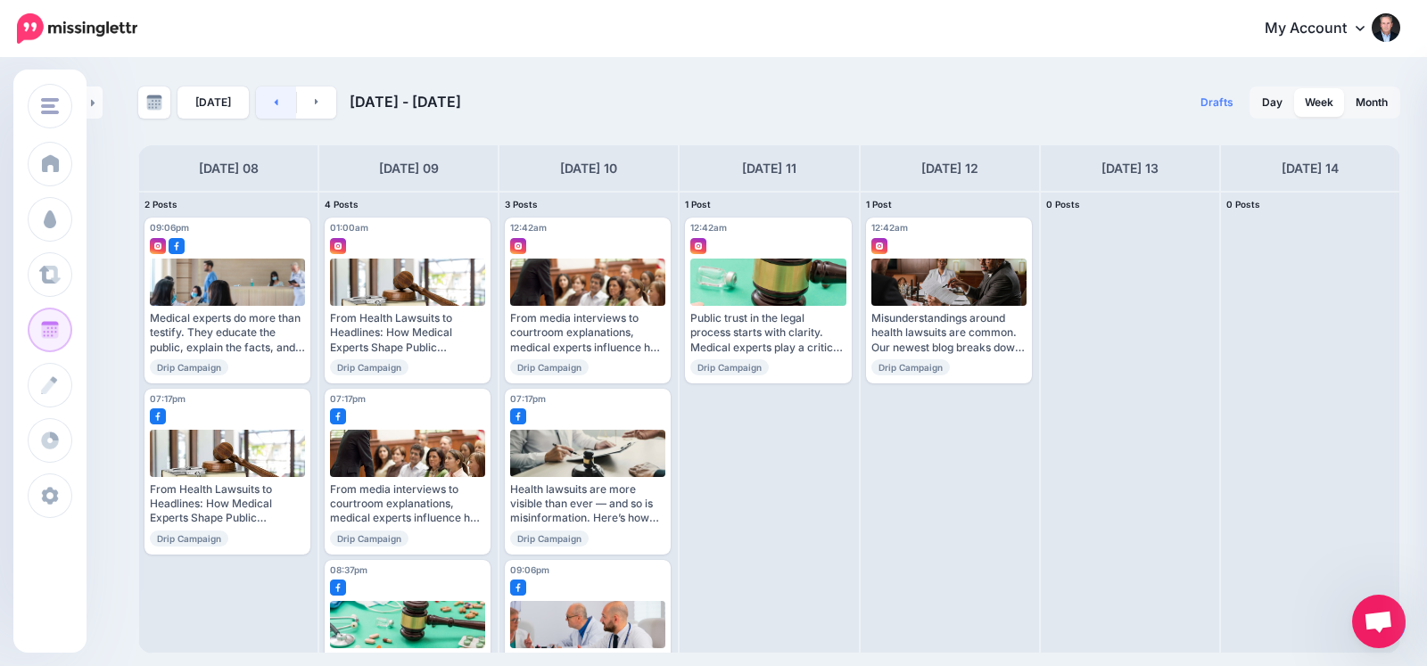
click at [268, 109] on link at bounding box center [276, 102] width 40 height 32
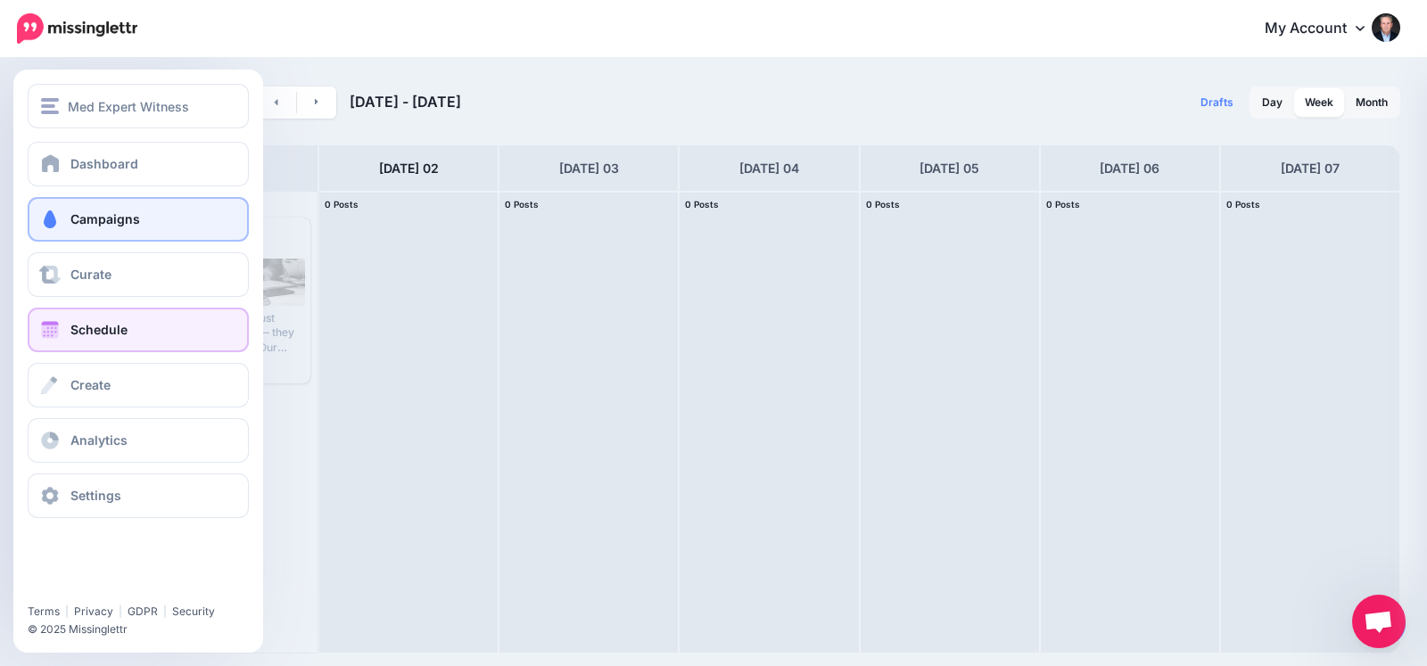
click at [78, 202] on link "Campaigns" at bounding box center [138, 219] width 221 height 45
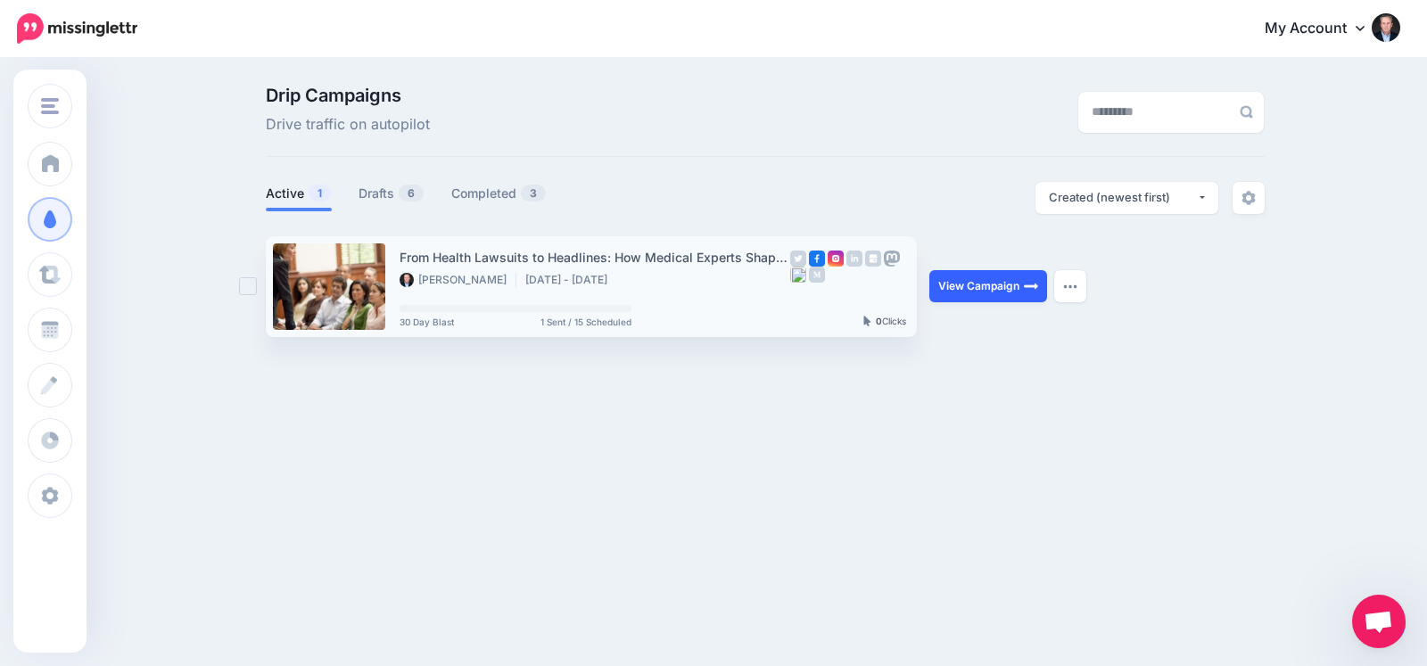
click at [977, 296] on link "View Campaign" at bounding box center [988, 286] width 118 height 32
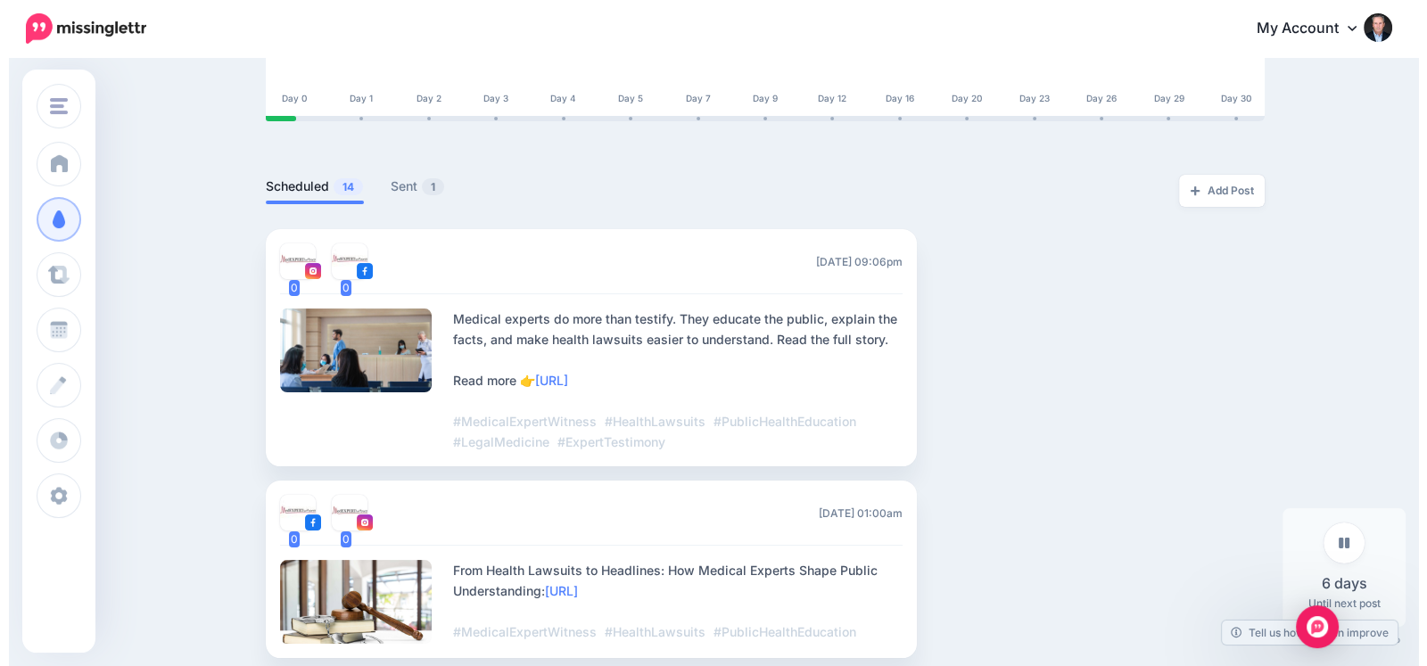
scroll to position [354, 0]
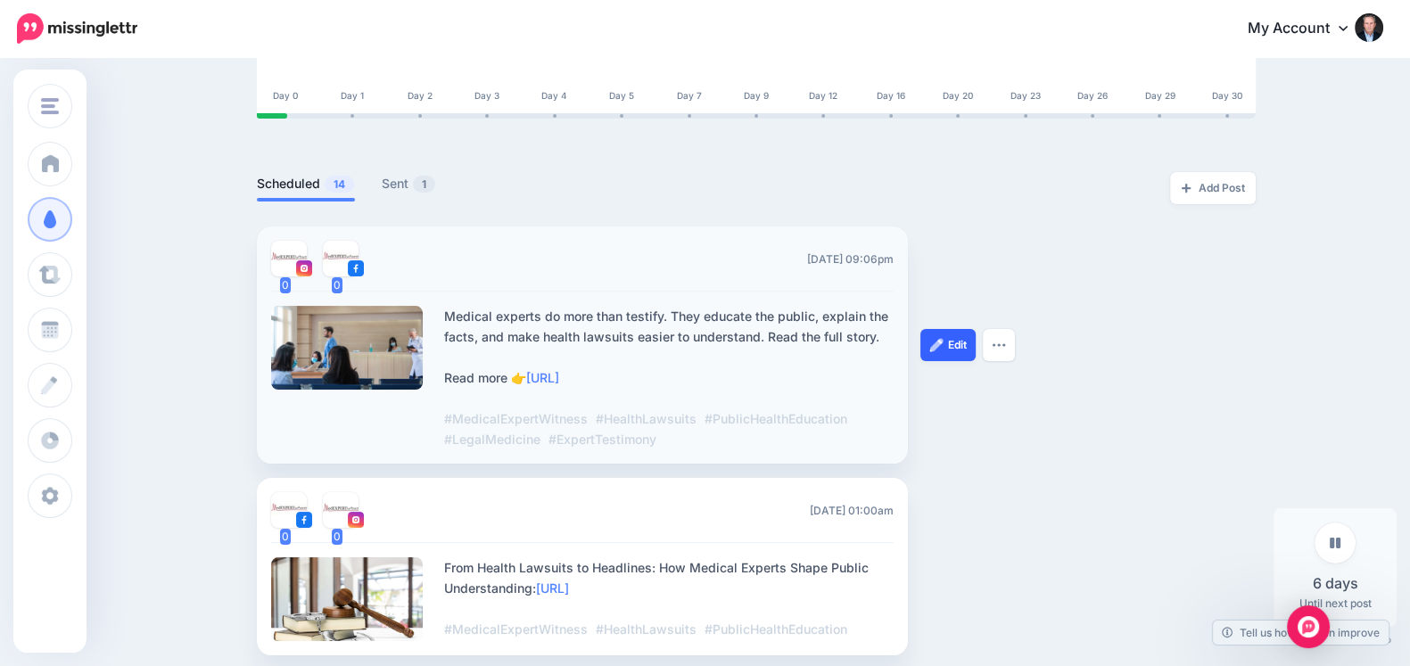
click at [957, 340] on link "Edit" at bounding box center [947, 345] width 55 height 32
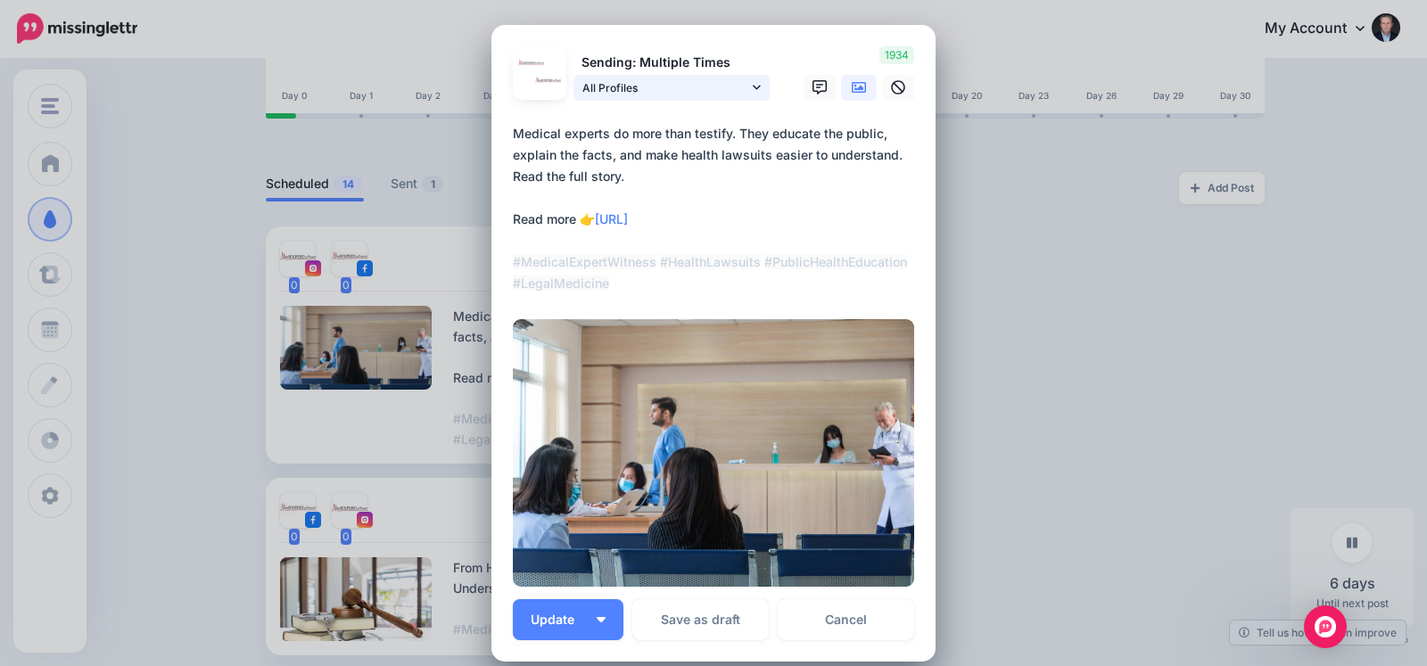
click at [759, 78] on link "All Profiles" at bounding box center [671, 88] width 196 height 26
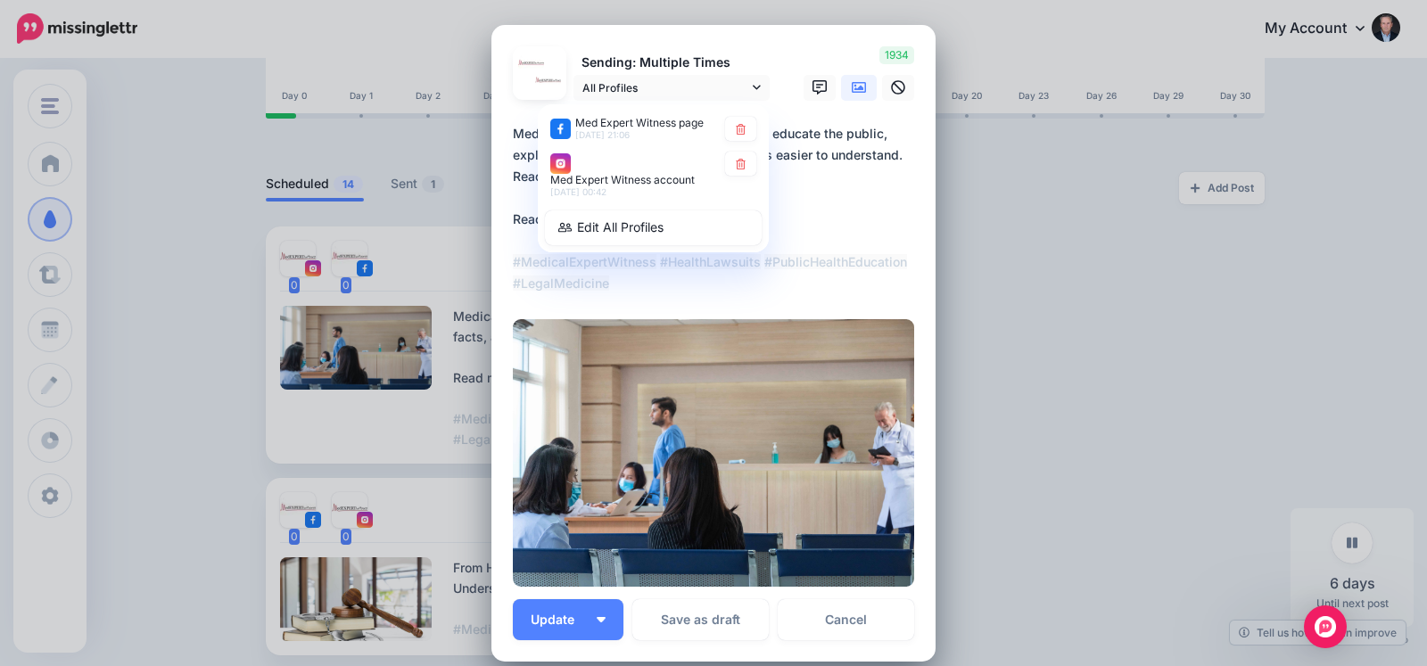
click at [773, 64] on div "Sending: Multiple Times All Profiles Med Expert Witness page 8th Sep 21:06" at bounding box center [641, 73] width 285 height 54
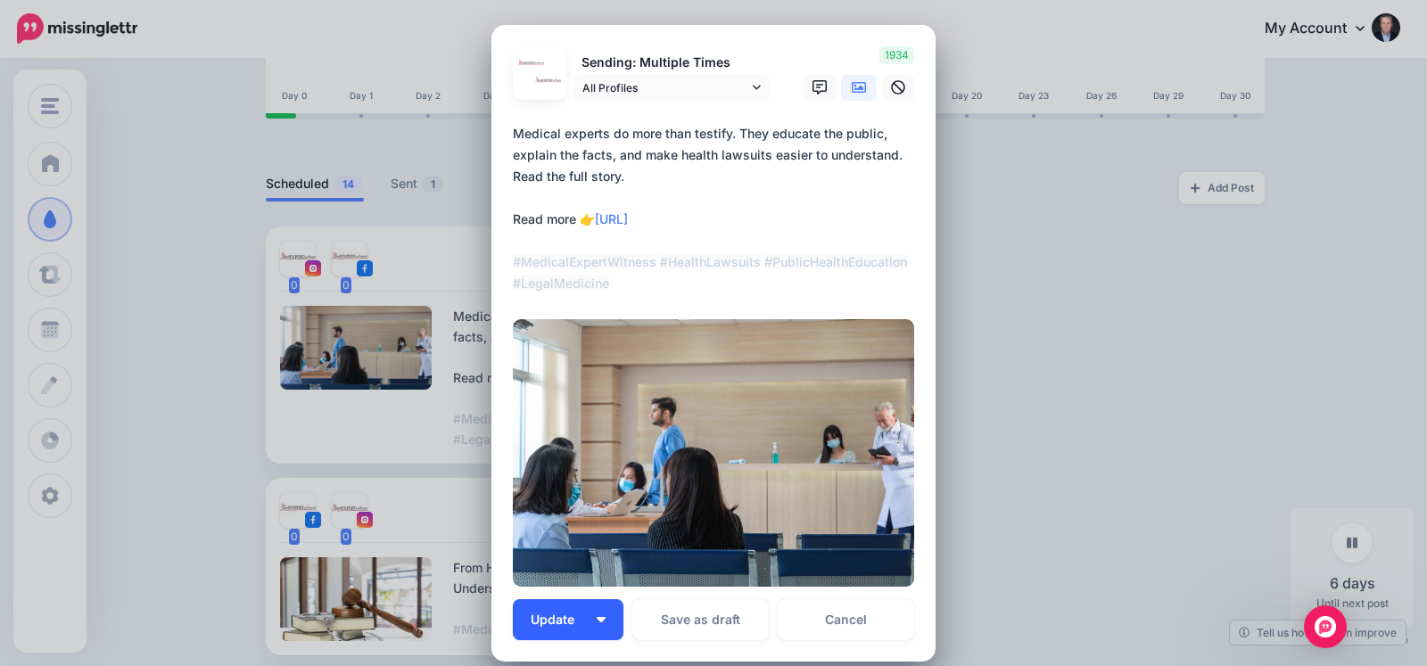
click at [597, 618] on img "button" at bounding box center [601, 619] width 9 height 5
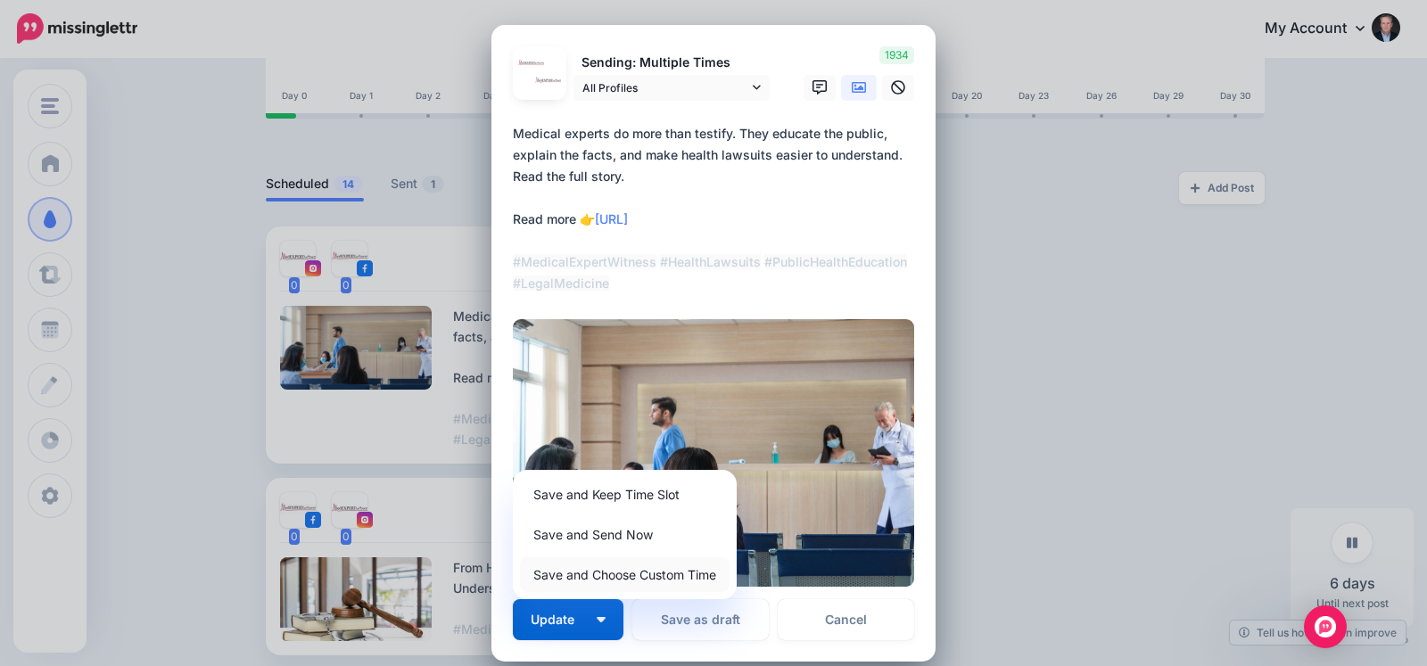
click at [584, 584] on link "Save and Choose Custom Time" at bounding box center [625, 574] width 210 height 35
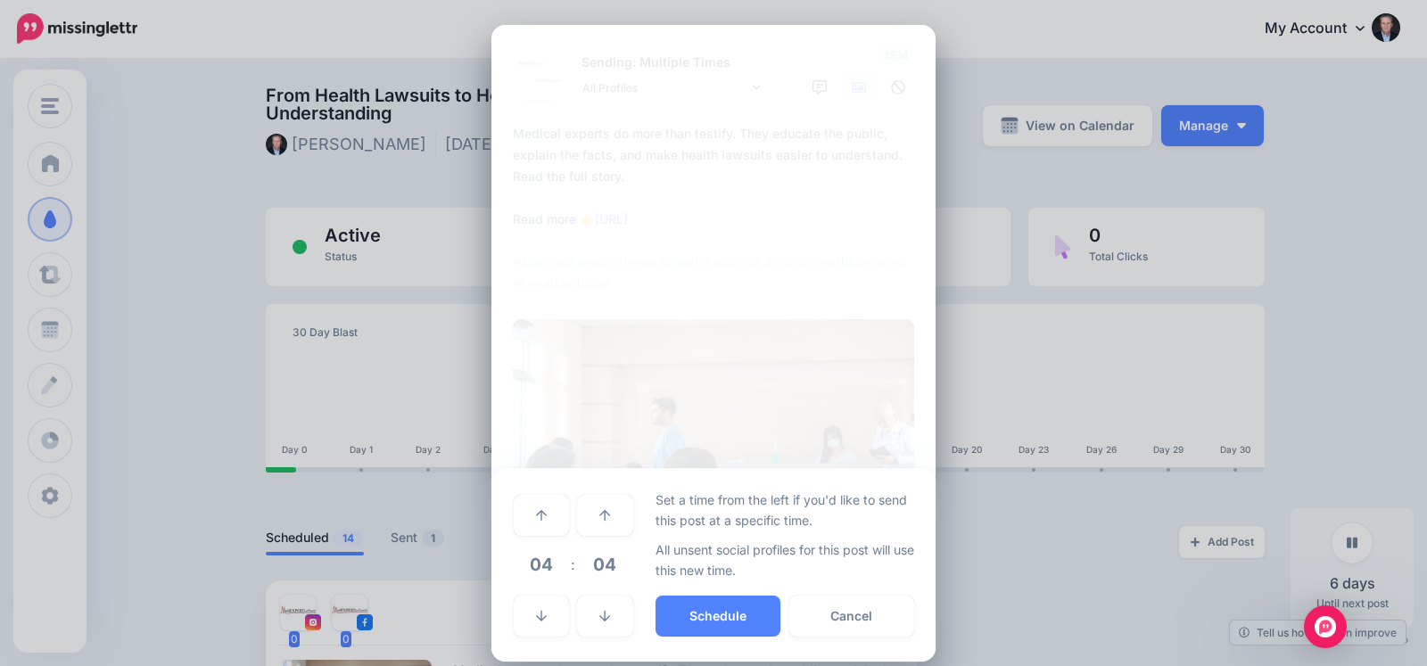
scroll to position [19, 0]
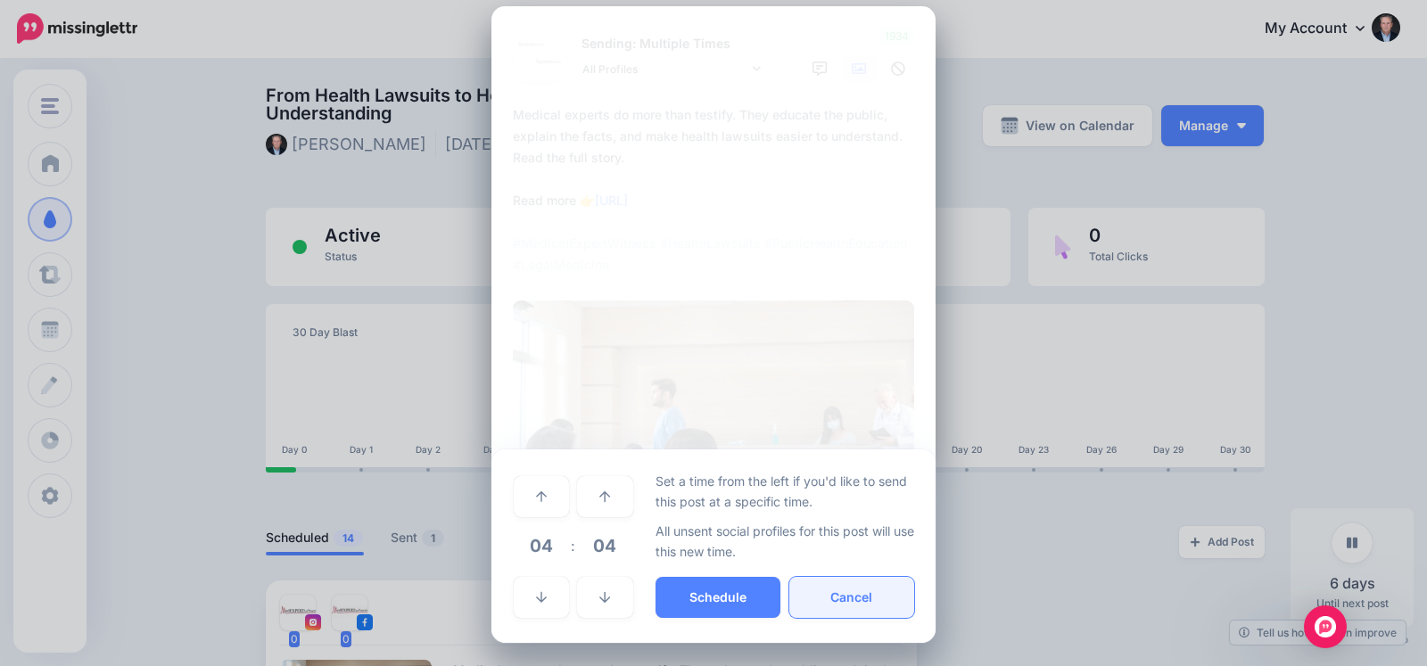
click at [857, 600] on button "Cancel" at bounding box center [851, 597] width 125 height 41
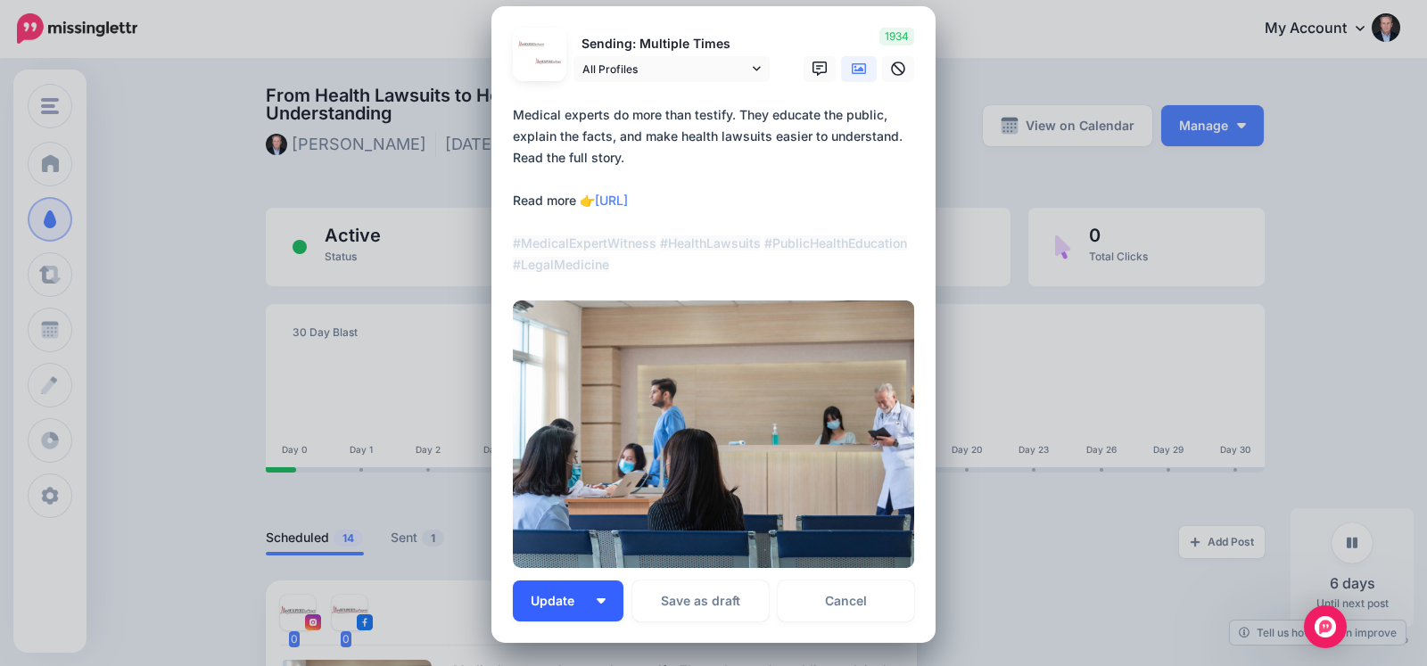
click at [603, 605] on button "Update" at bounding box center [568, 601] width 111 height 41
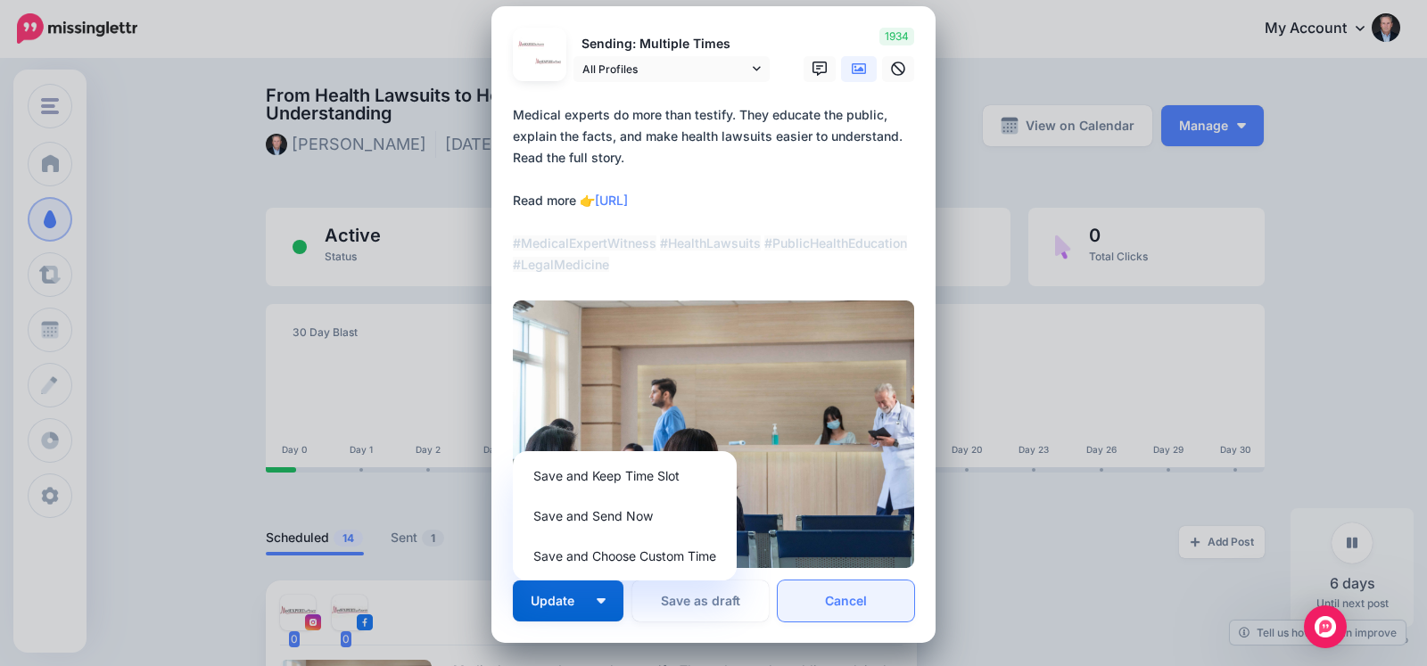
click at [838, 592] on link "Cancel" at bounding box center [846, 601] width 136 height 41
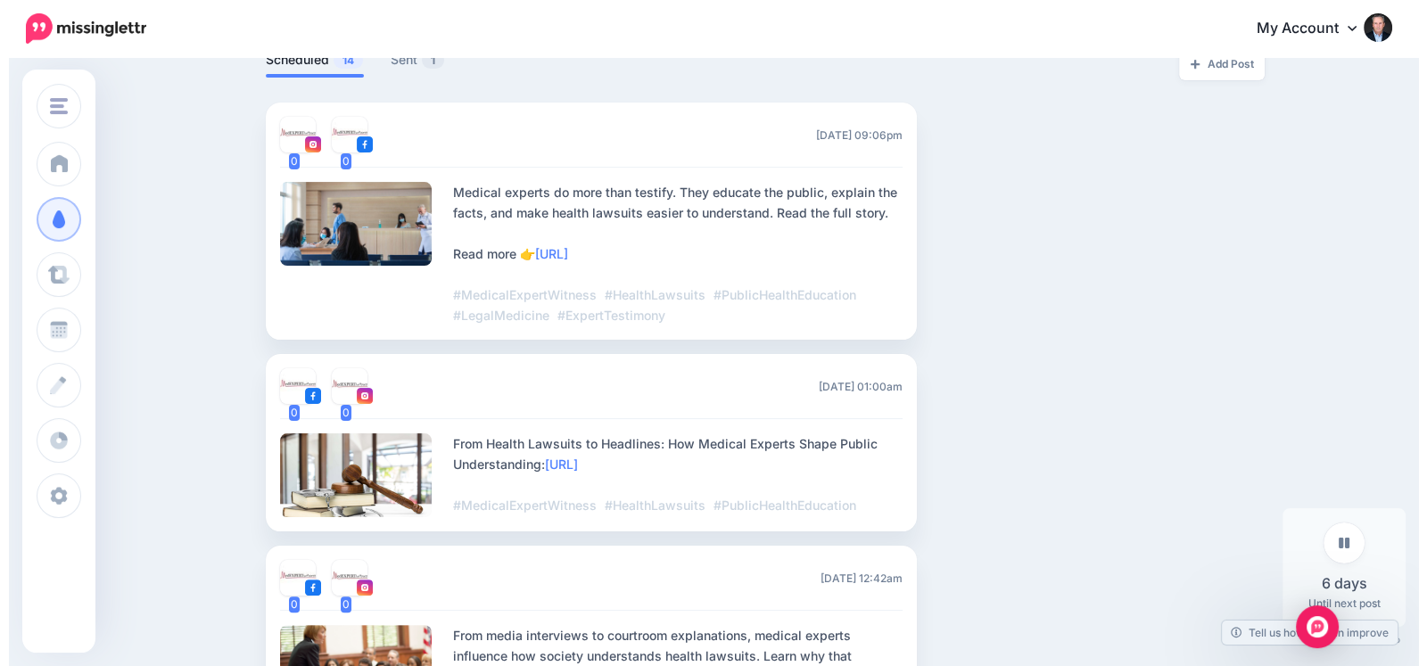
scroll to position [404, 0]
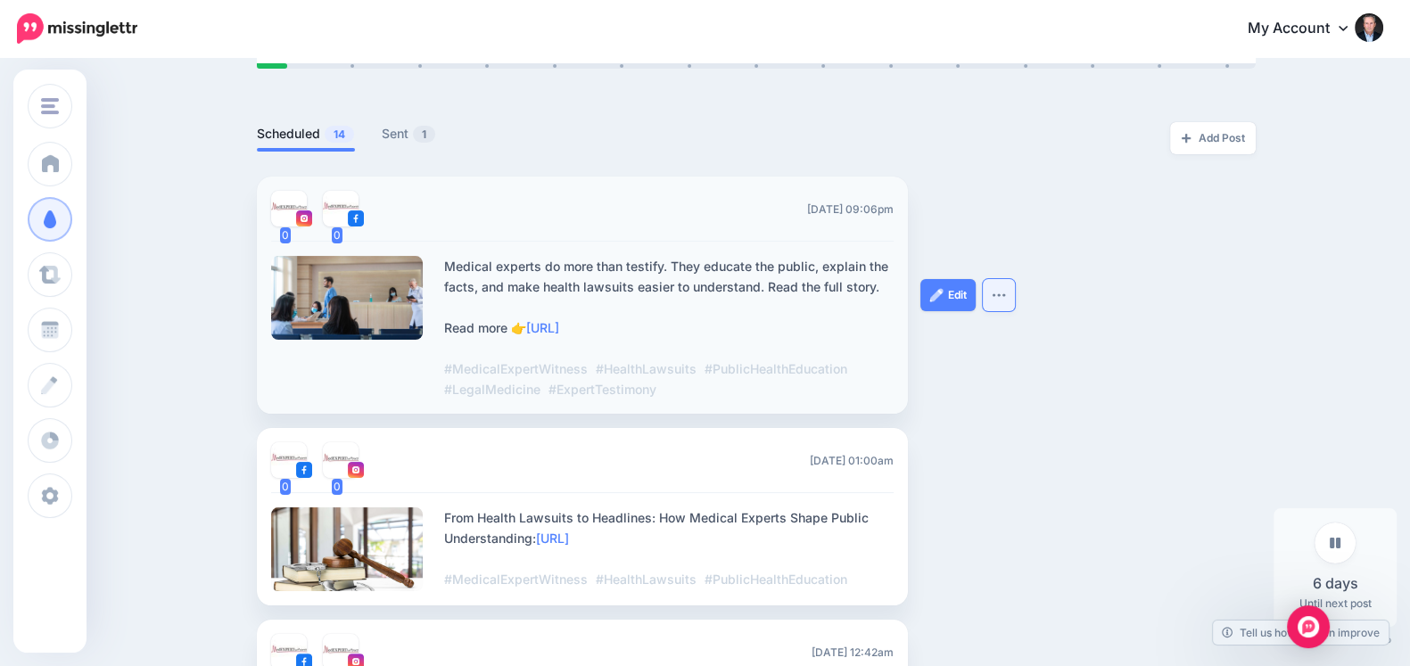
click at [1003, 293] on img "button" at bounding box center [999, 294] width 14 height 5
click at [1014, 162] on div at bounding box center [756, 165] width 999 height 22
click at [966, 296] on link "Edit" at bounding box center [947, 295] width 55 height 32
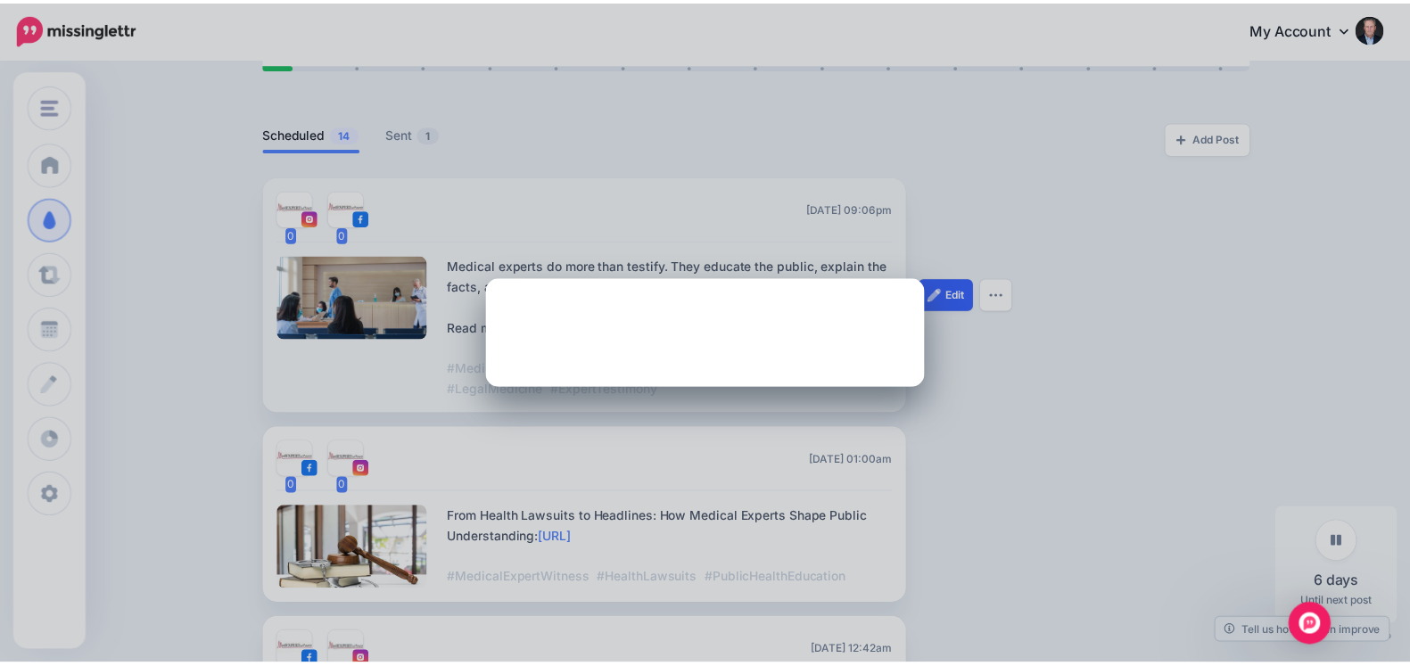
scroll to position [0, 0]
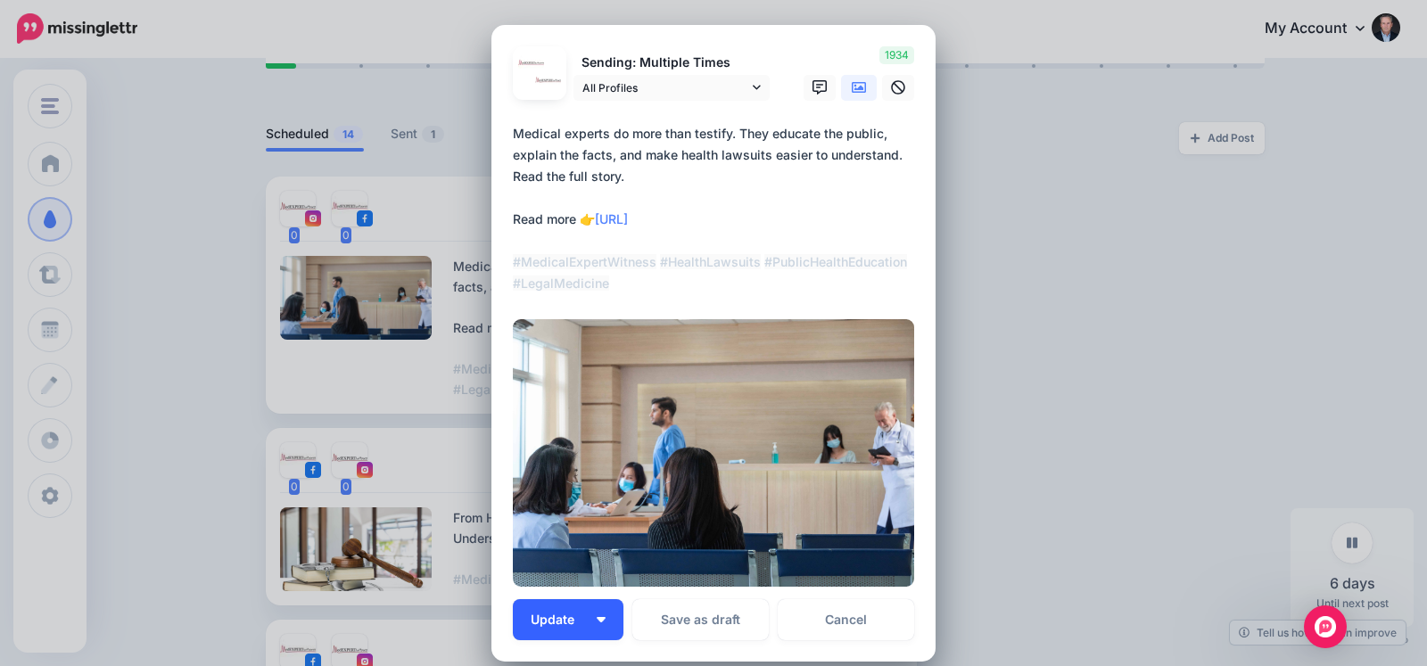
click at [605, 610] on button "Update" at bounding box center [568, 619] width 111 height 41
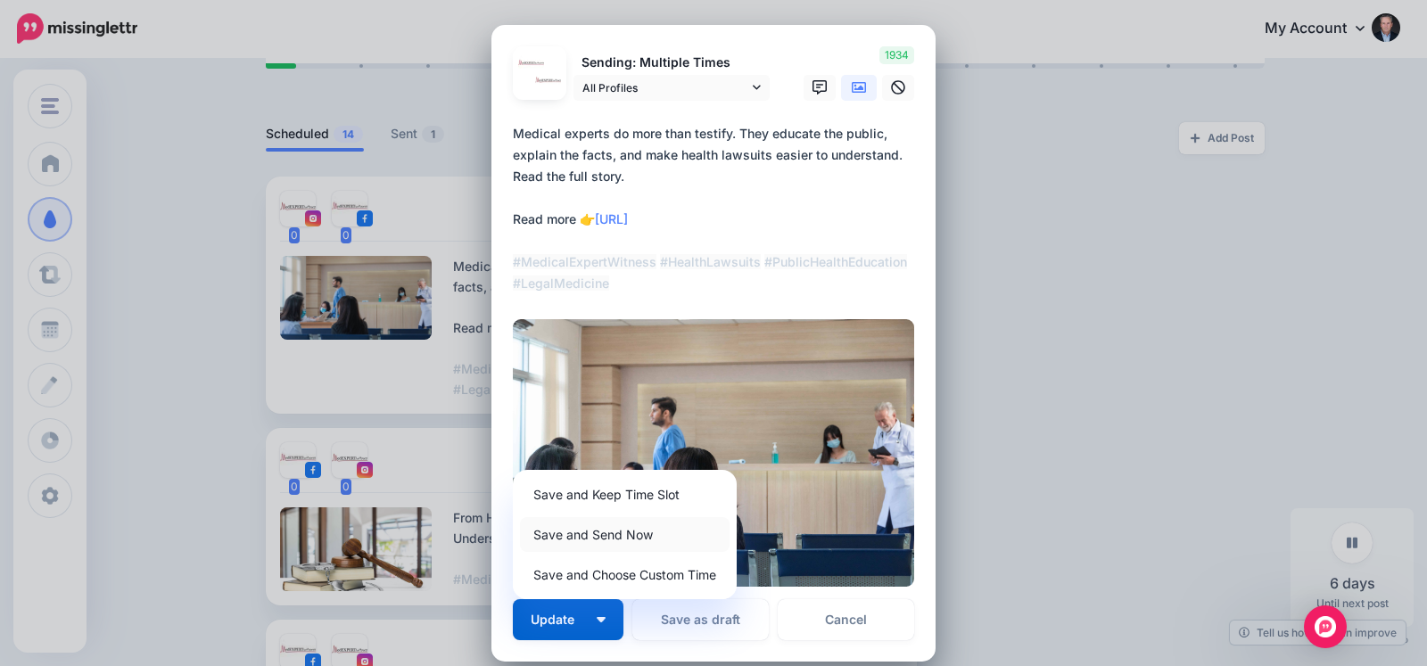
click at [576, 523] on link "Save and Send Now" at bounding box center [625, 534] width 210 height 35
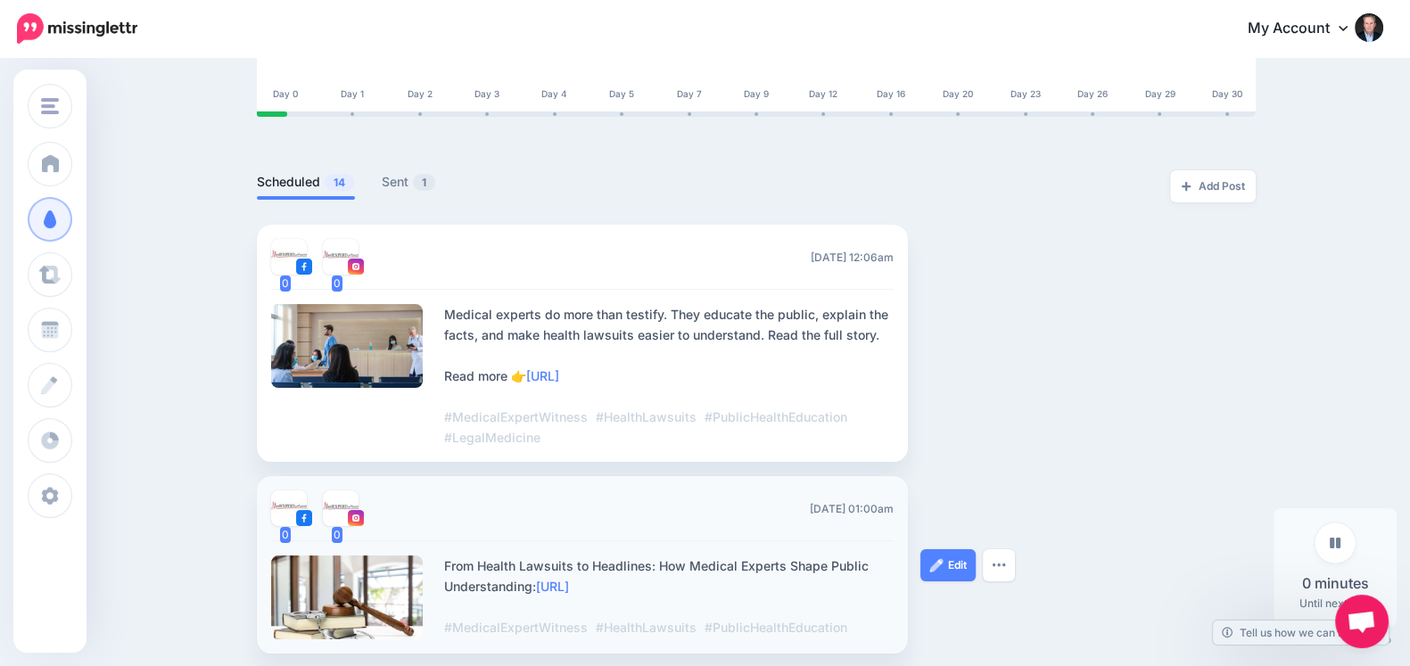
scroll to position [553, 4]
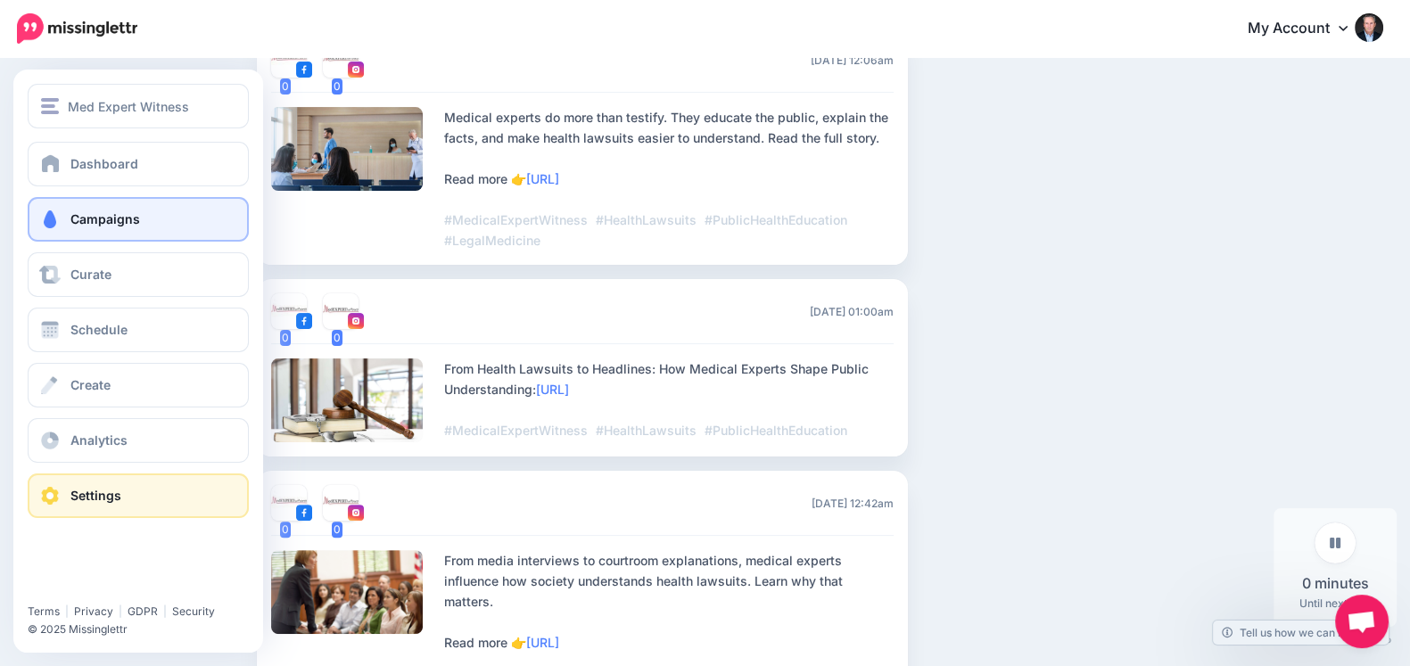
click at [69, 492] on link "Settings" at bounding box center [138, 496] width 221 height 45
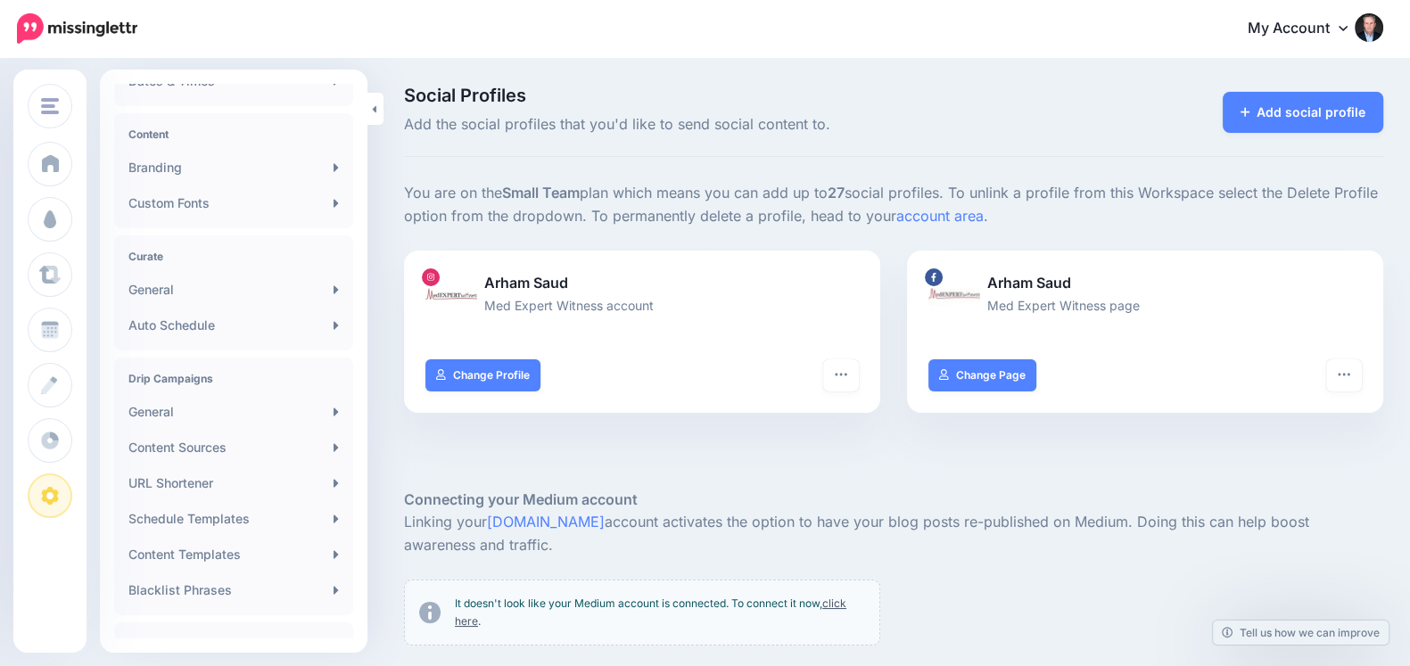
scroll to position [240, 0]
click at [282, 407] on link "General" at bounding box center [233, 409] width 225 height 36
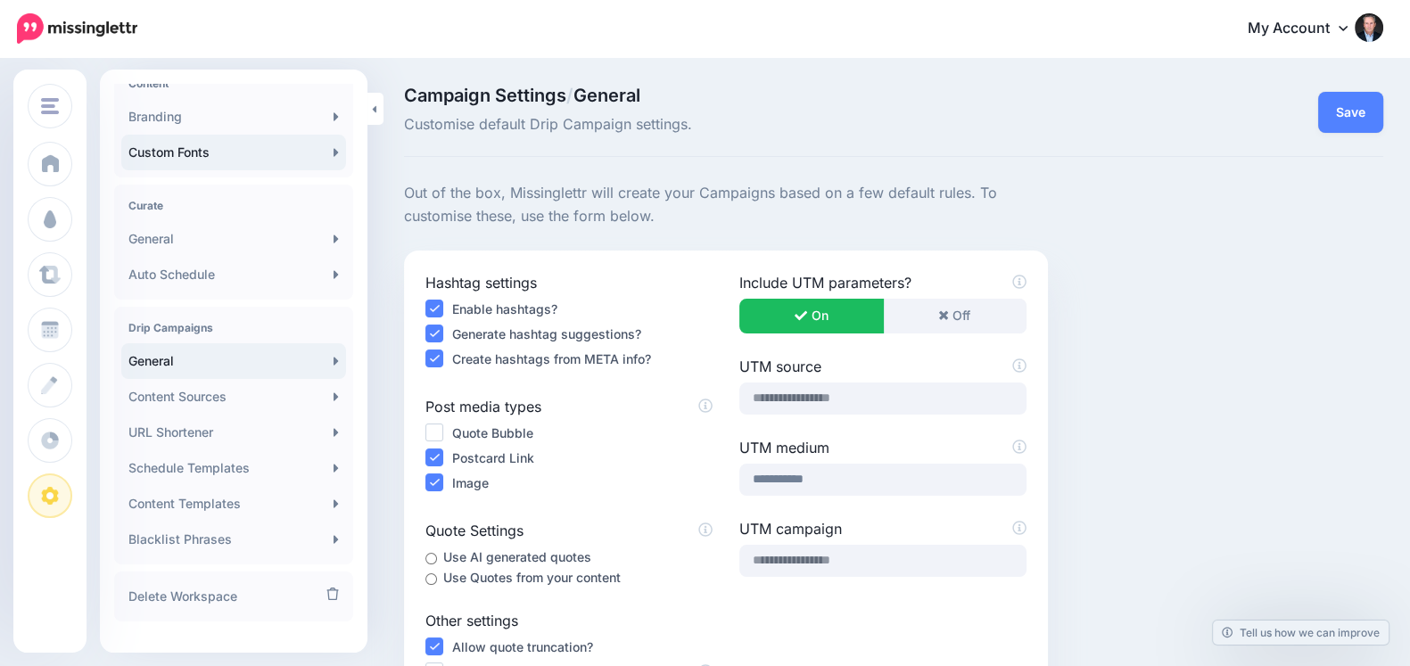
scroll to position [291, 0]
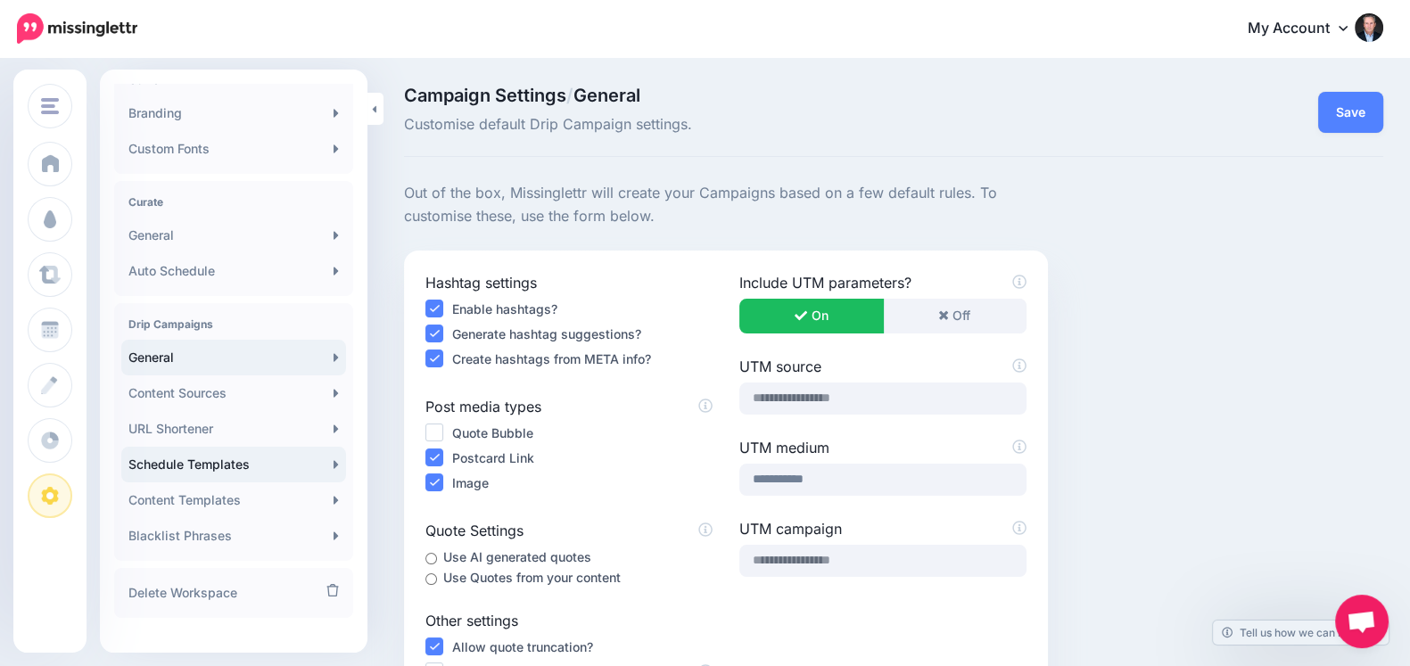
click at [266, 453] on link "Schedule Templates" at bounding box center [233, 465] width 225 height 36
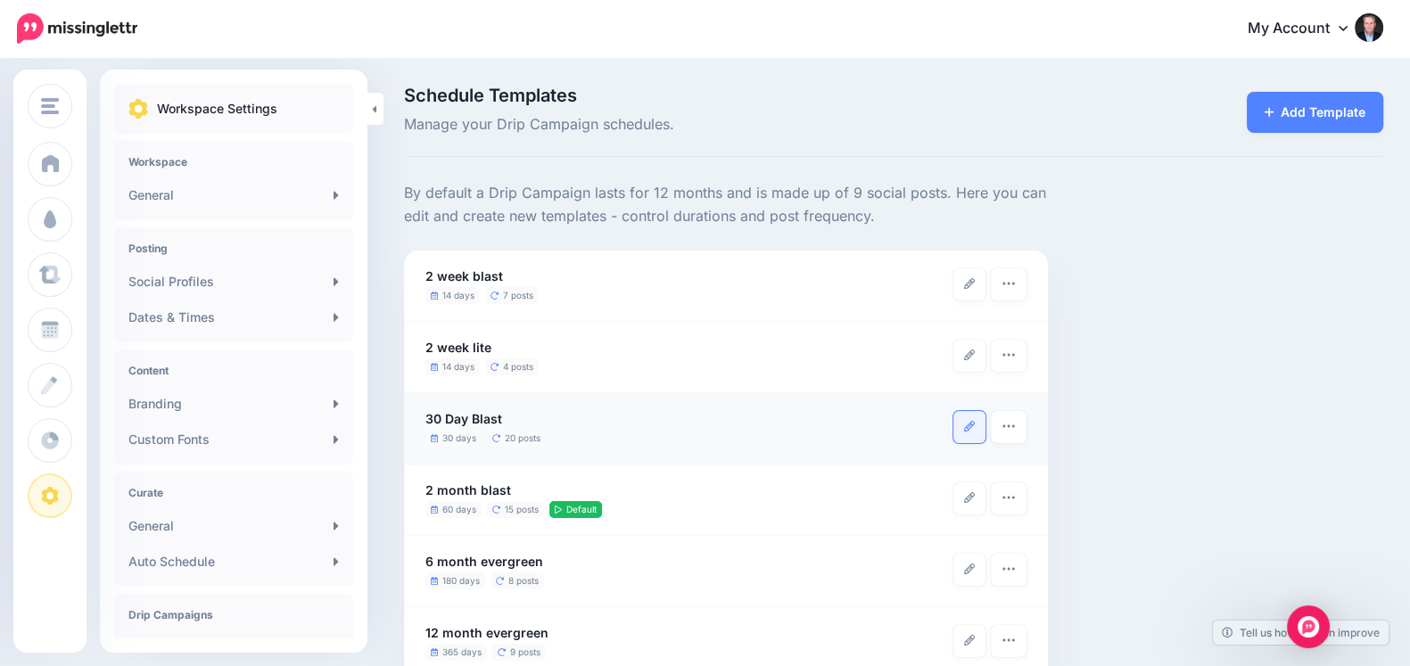
click at [985, 430] on link at bounding box center [969, 427] width 32 height 32
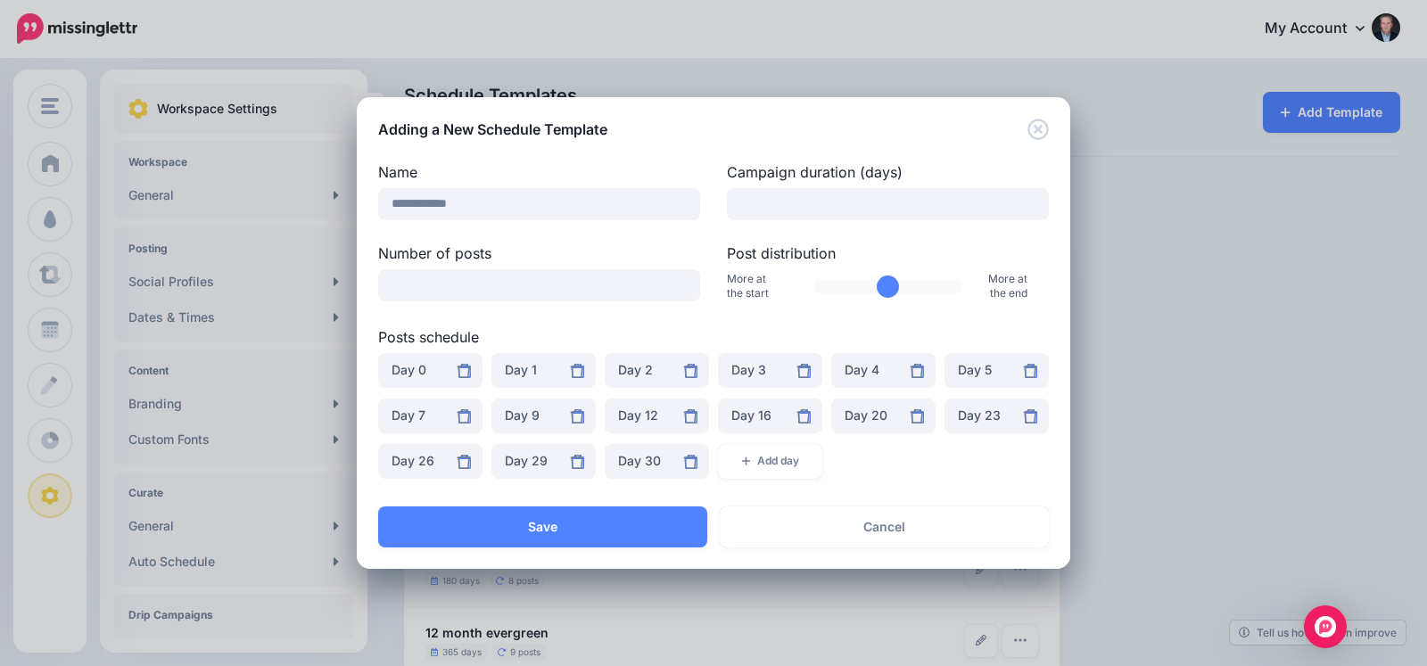
drag, startPoint x: 861, startPoint y: 284, endPoint x: 829, endPoint y: 285, distance: 31.3
type input "*"
click at [829, 285] on input "Post distribution" at bounding box center [888, 286] width 148 height 13
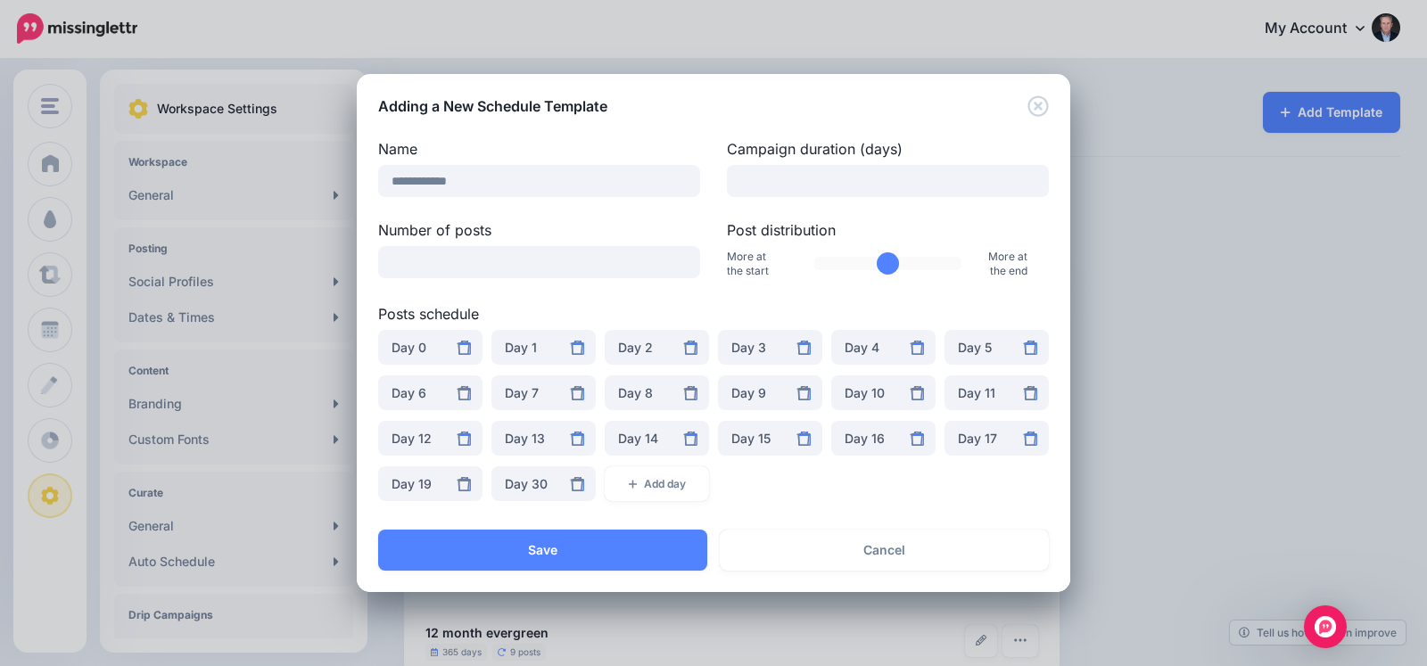
click at [822, 284] on div "**********" at bounding box center [713, 325] width 671 height 374
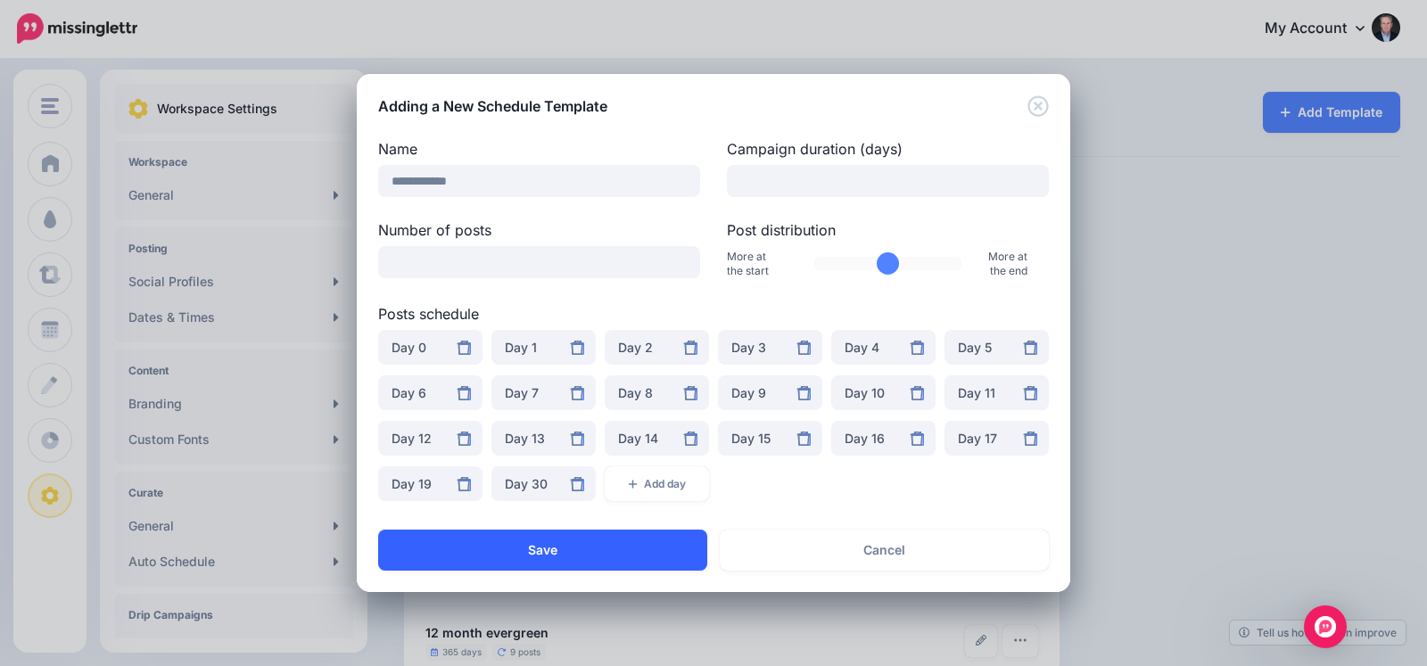
click at [568, 548] on button "Save" at bounding box center [542, 550] width 329 height 41
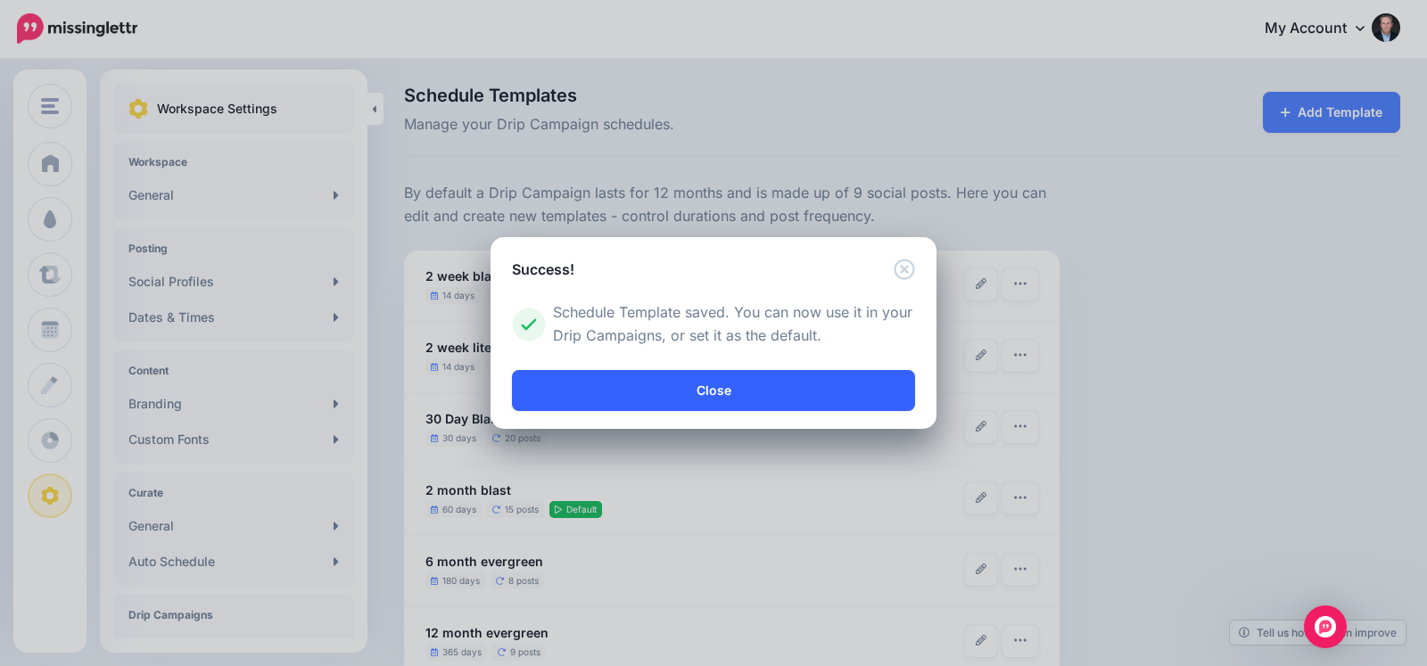
click at [686, 394] on link "Close" at bounding box center [713, 390] width 403 height 41
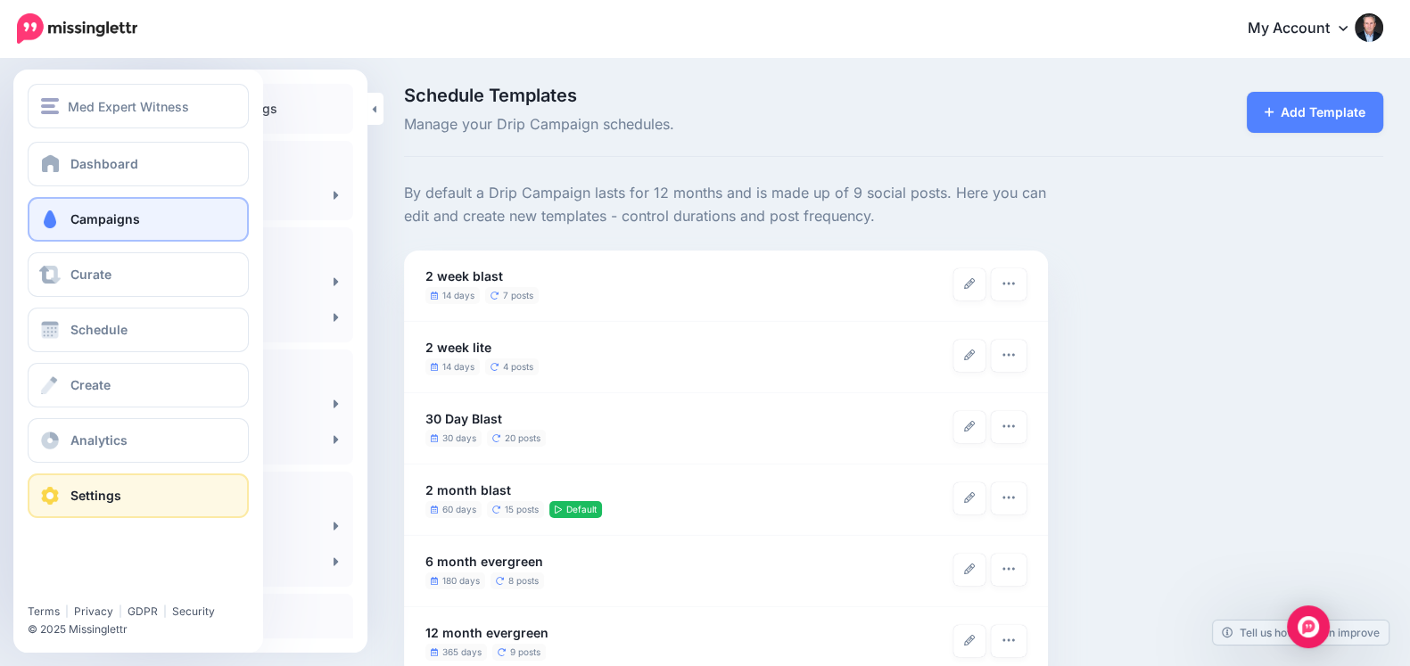
click at [50, 225] on span at bounding box center [49, 219] width 23 height 18
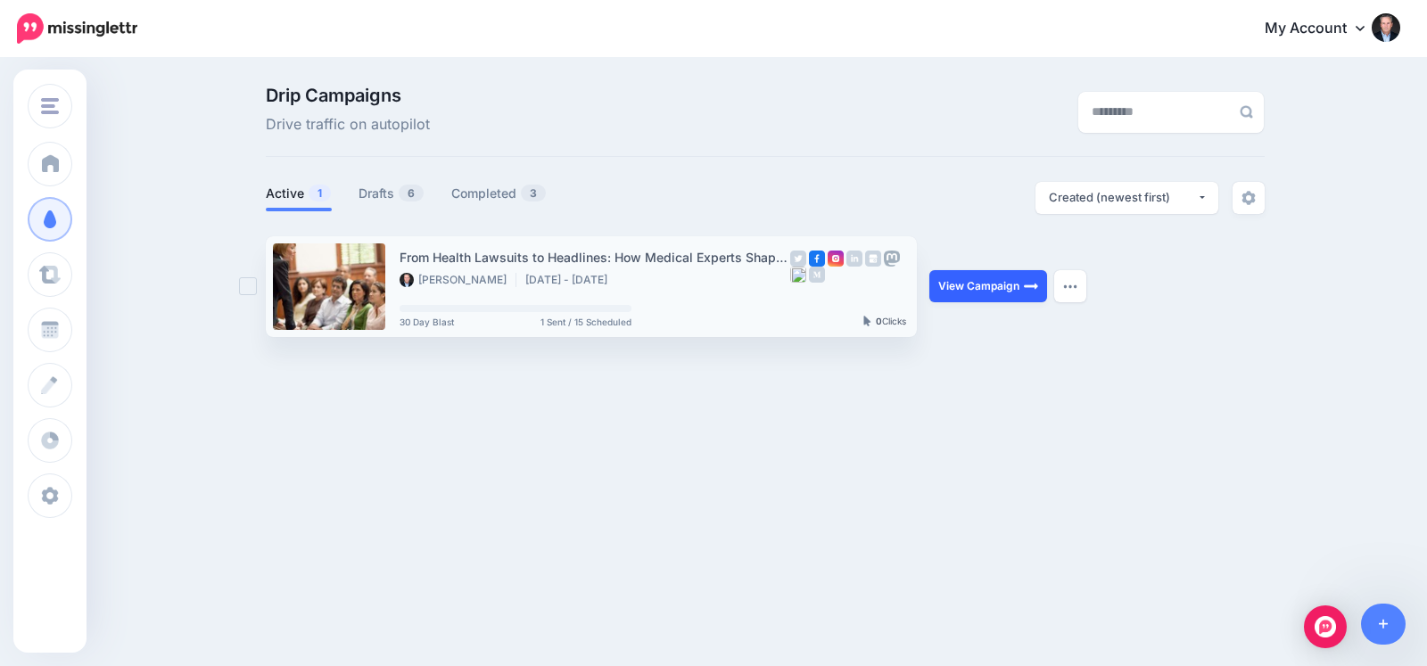
click at [1001, 289] on link "View Campaign" at bounding box center [988, 286] width 118 height 32
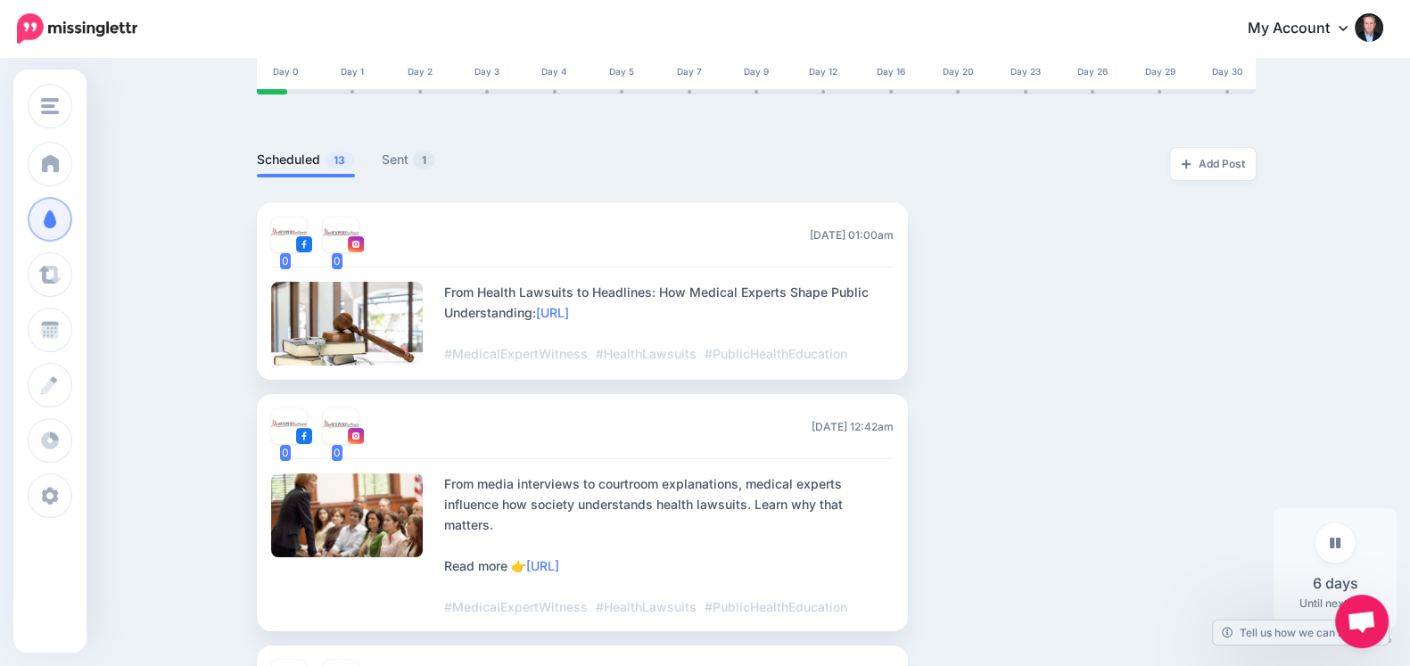
scroll to position [411, 0]
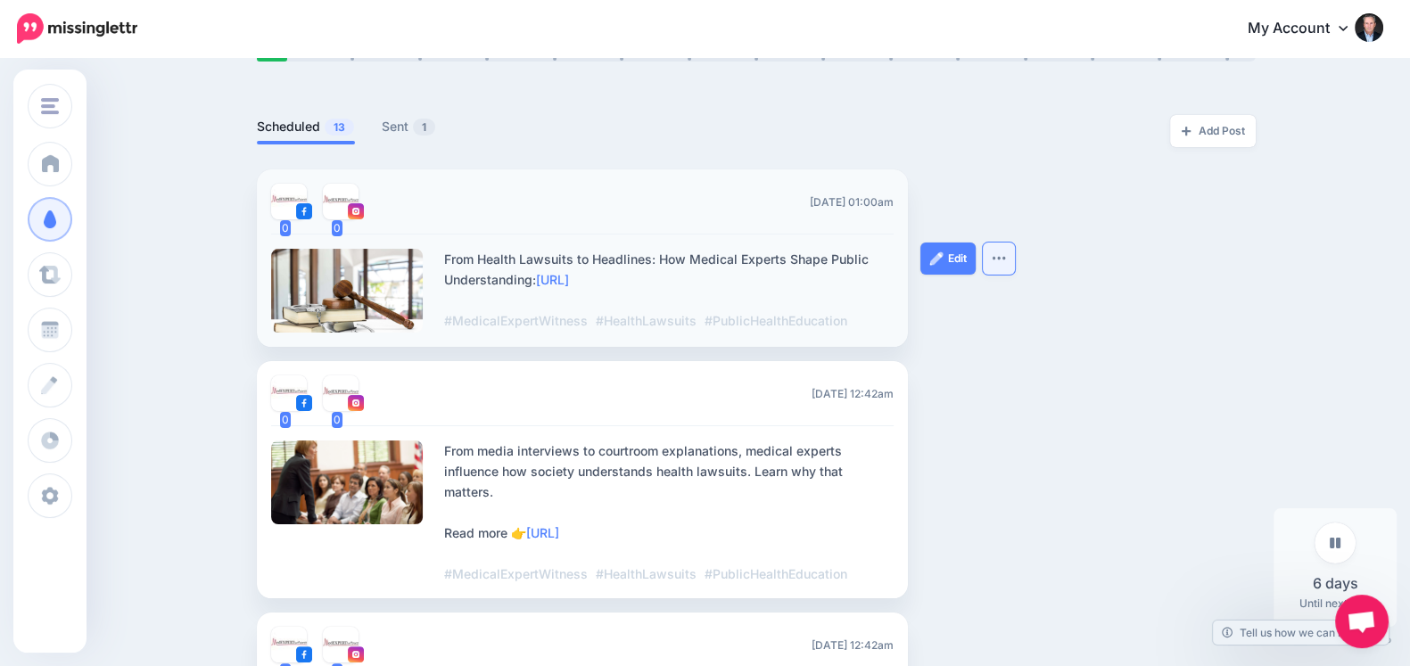
click at [1015, 259] on button "button" at bounding box center [999, 259] width 32 height 32
click at [943, 260] on img at bounding box center [936, 258] width 14 height 14
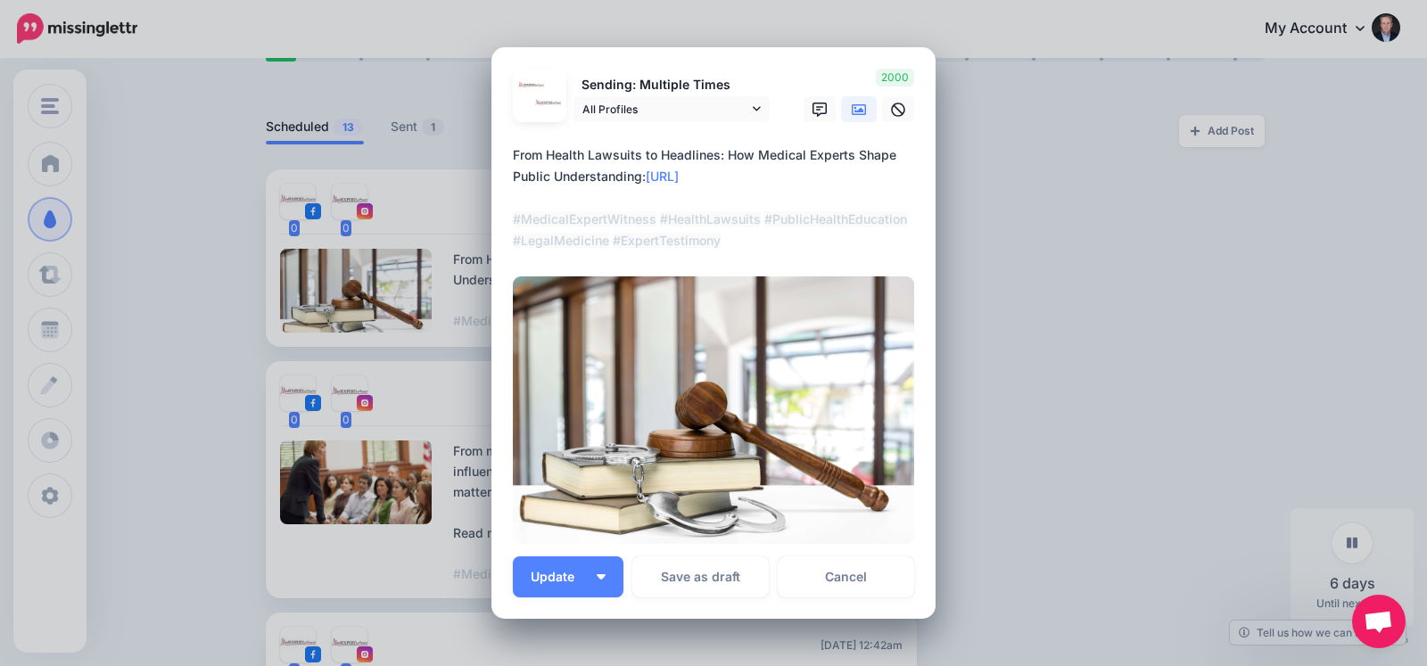
click at [1348, 329] on div "Edit Post Loading Sending: Multiple Times All Profiles" at bounding box center [713, 333] width 1427 height 666
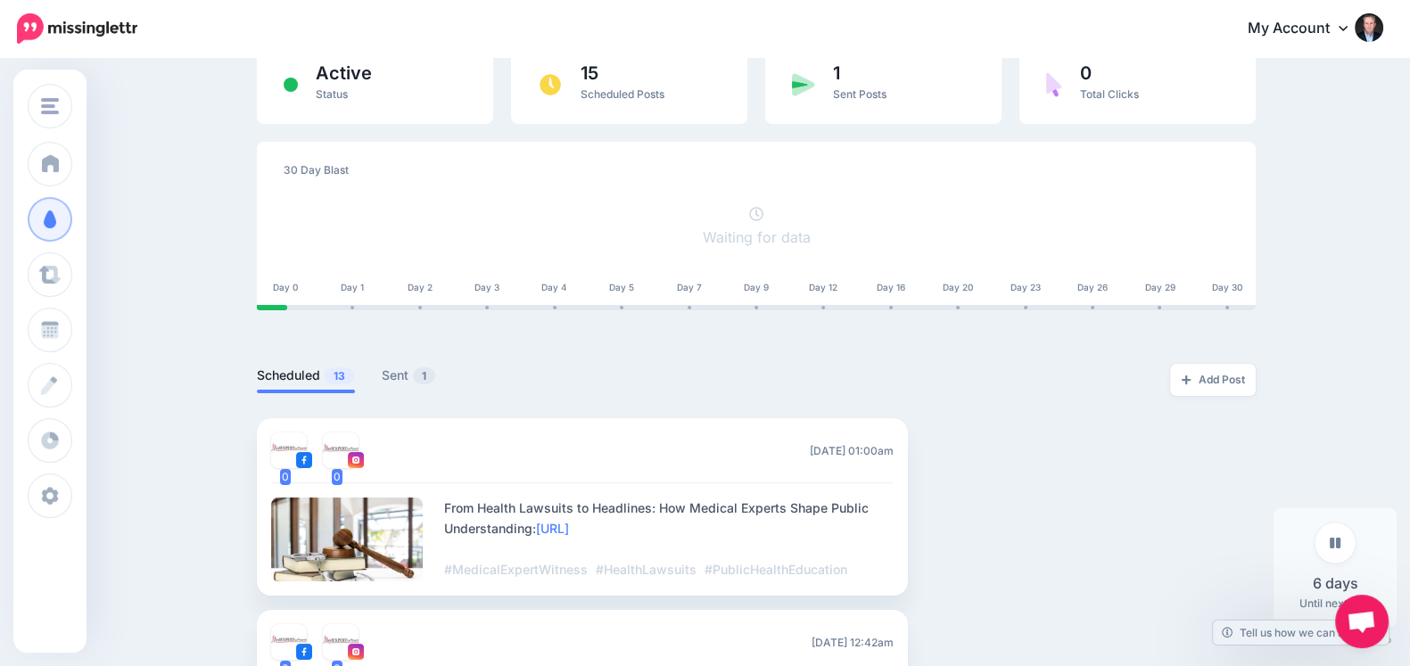
scroll to position [161, 0]
click at [397, 367] on link "Sent 1" at bounding box center [409, 376] width 54 height 21
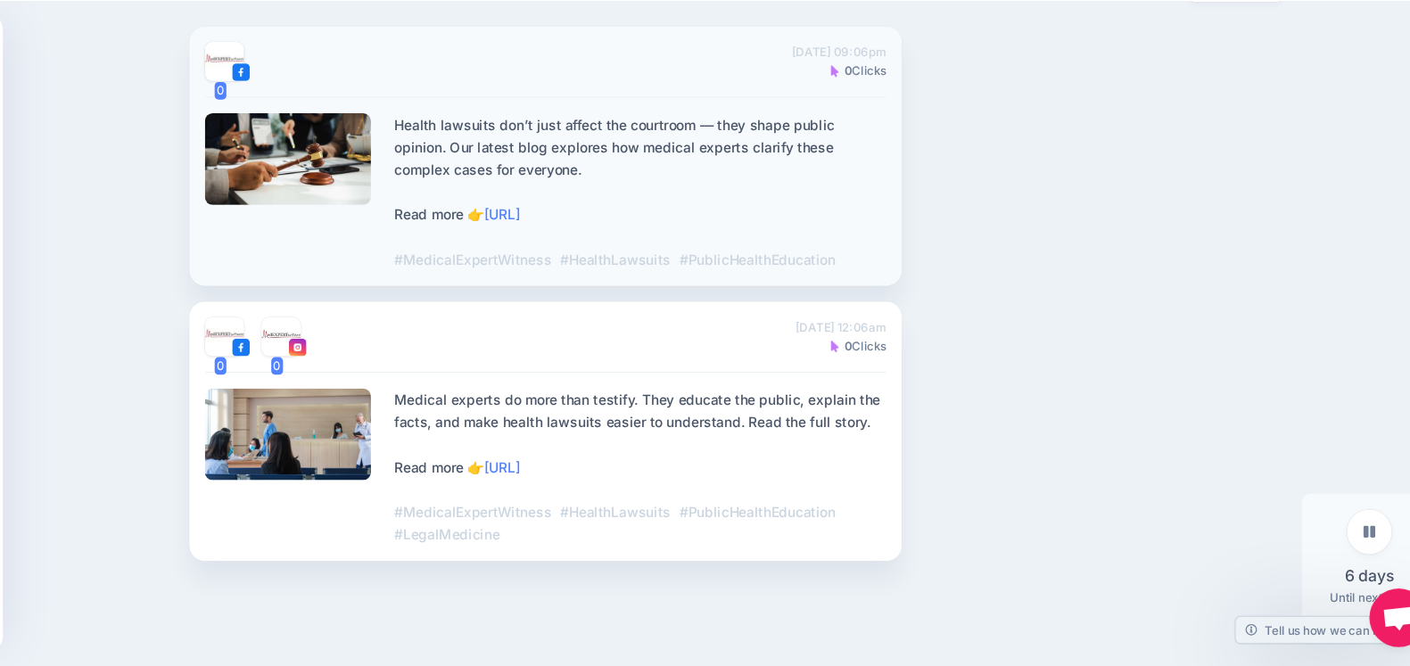
scroll to position [0, 0]
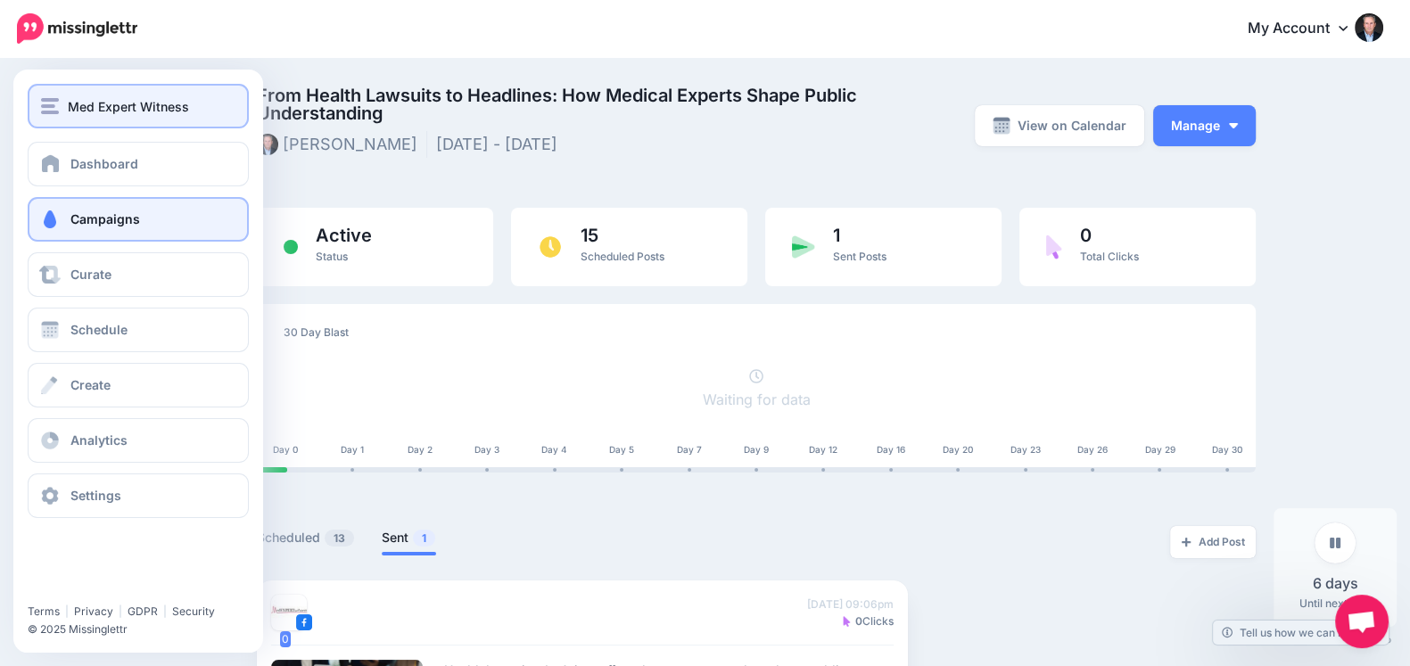
click at [88, 104] on span "Med Expert Witness" at bounding box center [128, 106] width 121 height 21
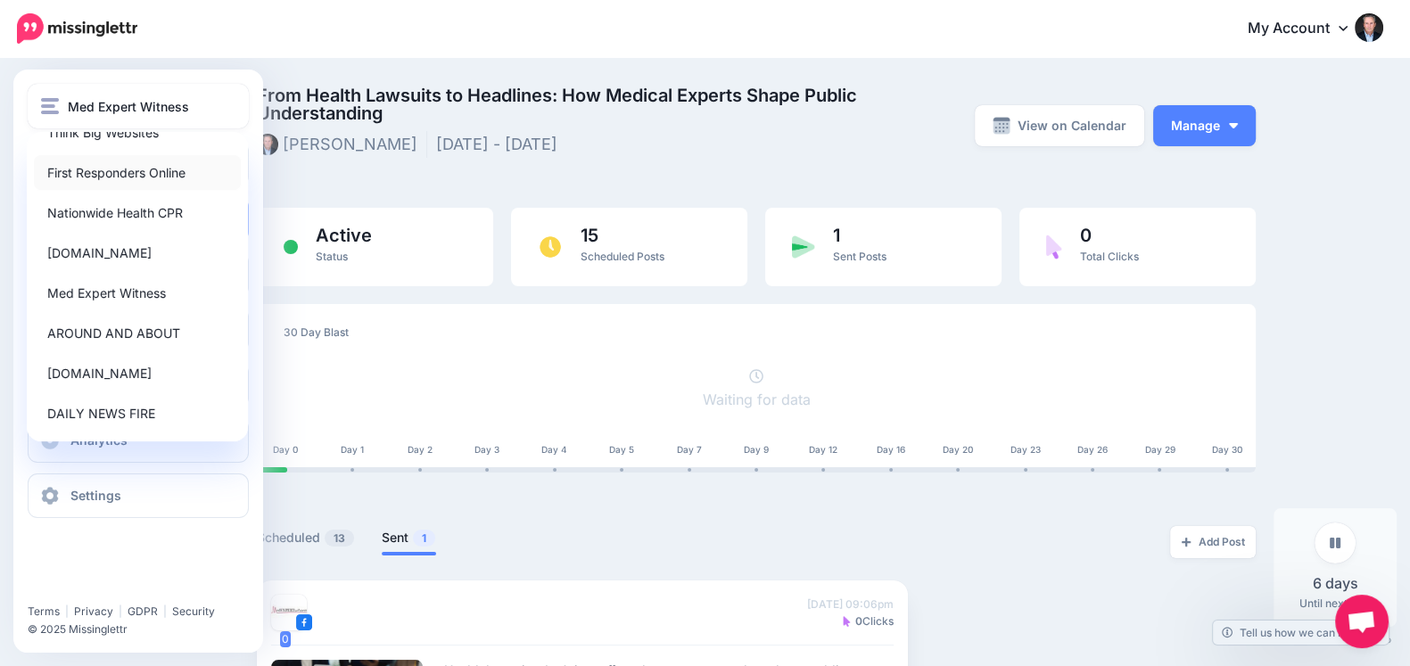
scroll to position [149, 0]
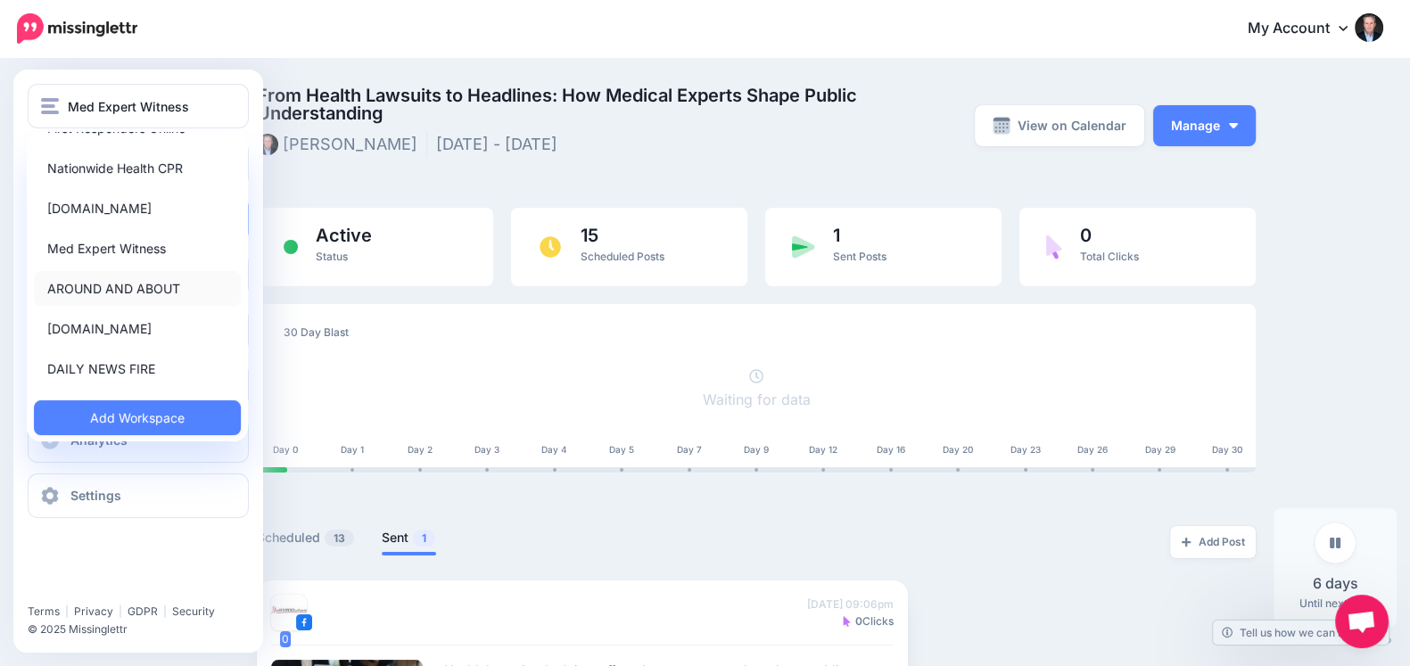
click at [107, 287] on link "AROUND AND ABOUT" at bounding box center [137, 288] width 207 height 35
